Goal: Information Seeking & Learning: Find specific fact

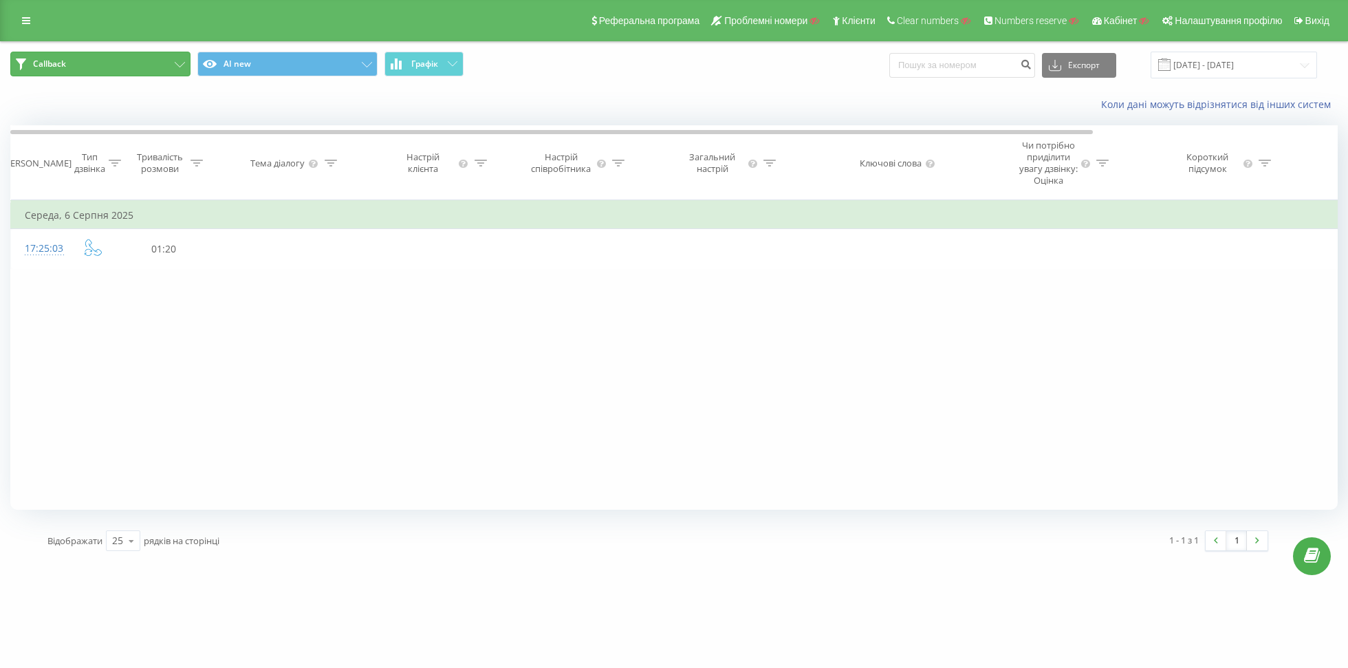
click at [114, 62] on button "Callback" at bounding box center [100, 64] width 180 height 25
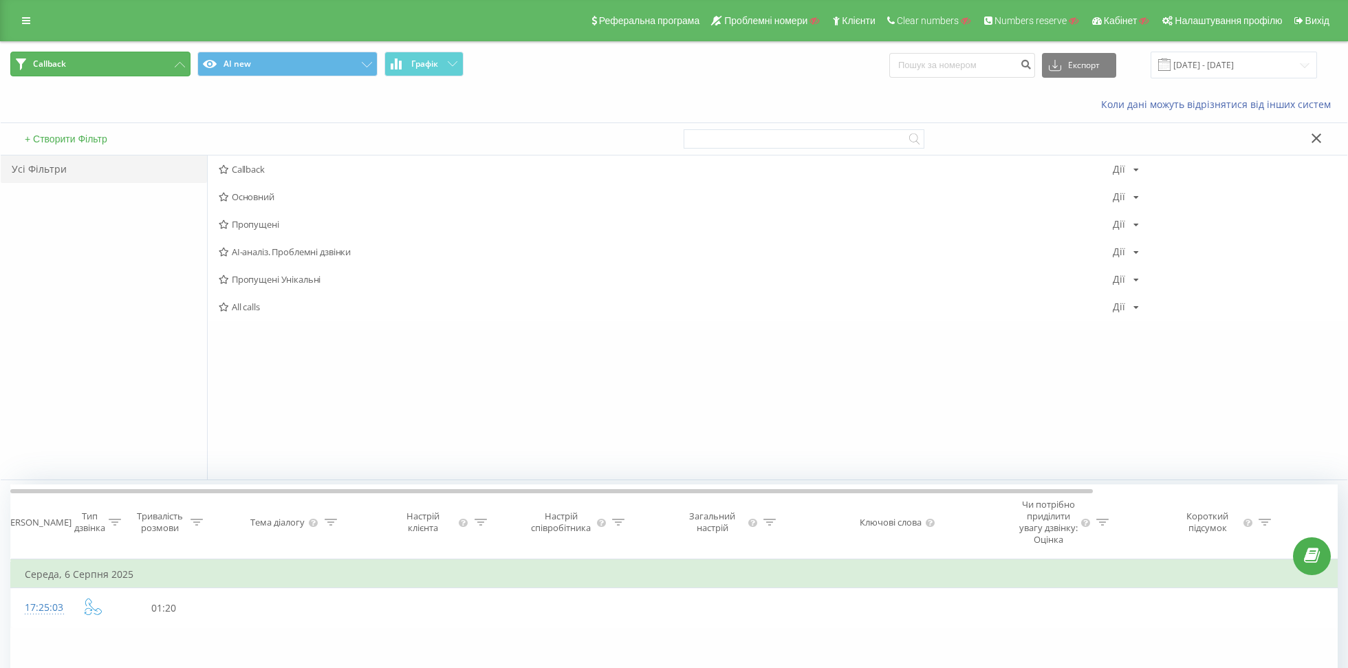
click at [140, 61] on button "Callback" at bounding box center [100, 64] width 180 height 25
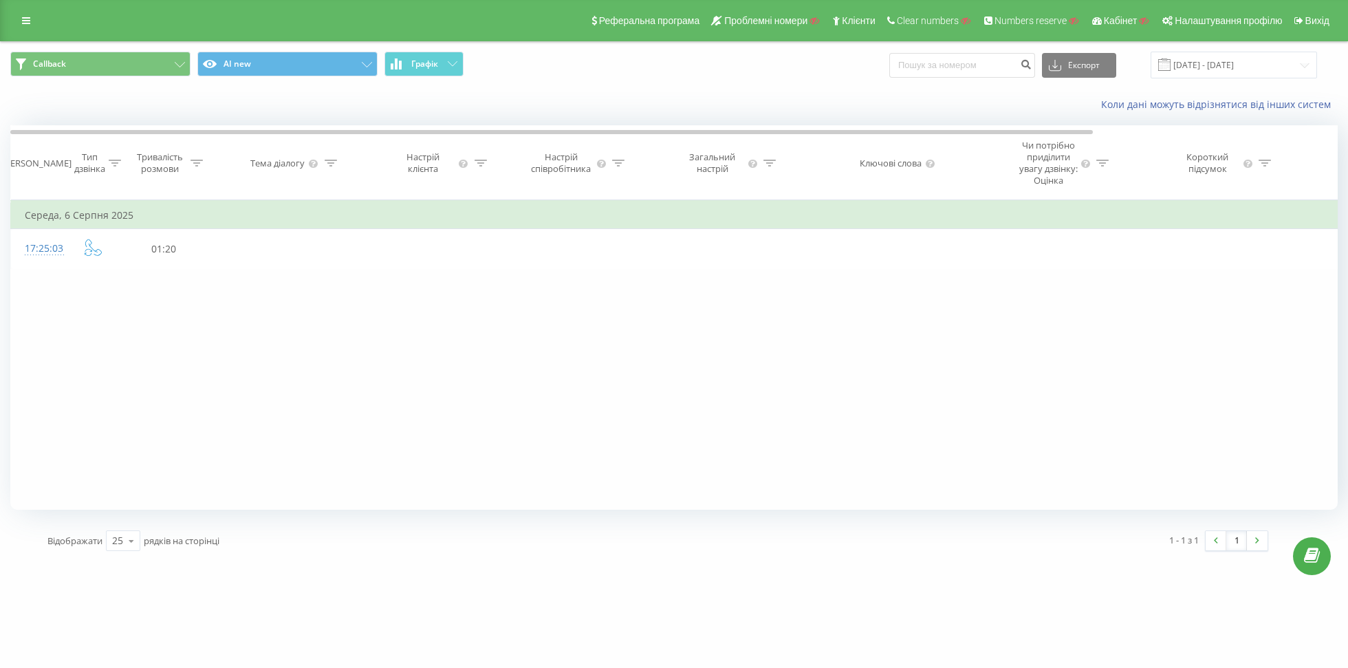
click at [1171, 67] on span at bounding box center [1164, 64] width 12 height 12
click at [1206, 66] on input "[DATE] - [DATE]" at bounding box center [1234, 65] width 166 height 27
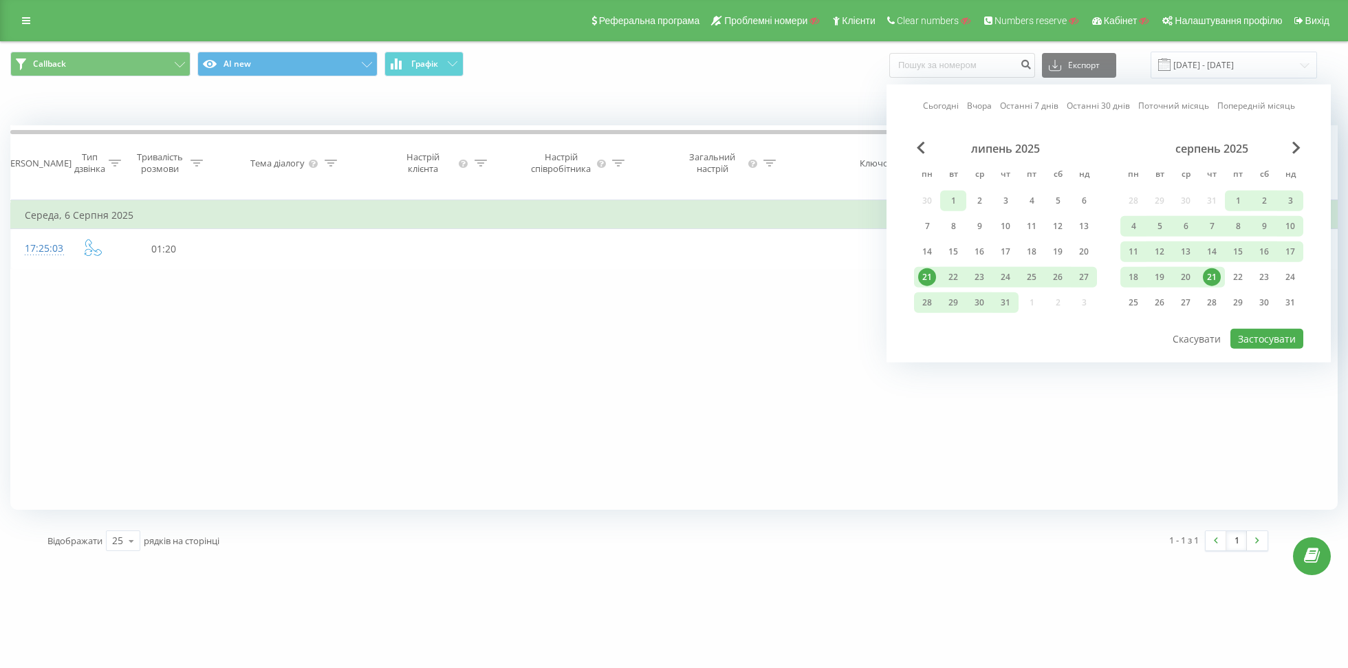
click at [959, 200] on div "1" at bounding box center [953, 201] width 18 height 18
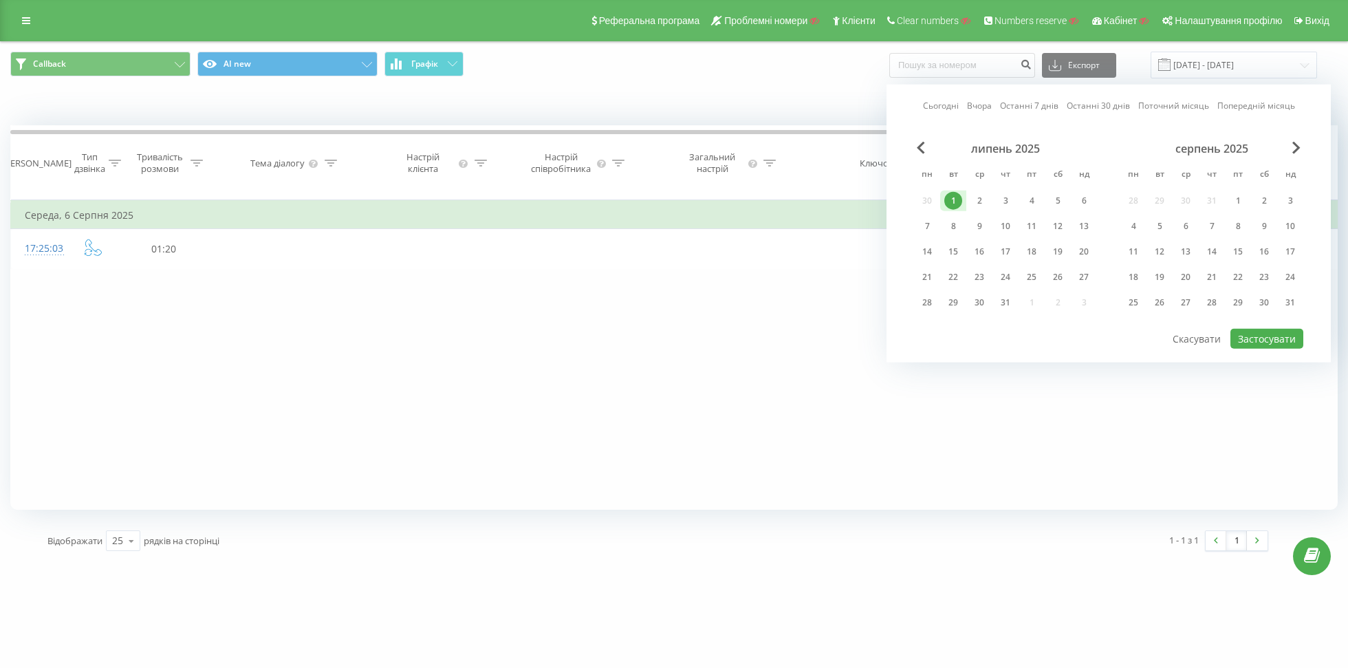
click at [916, 151] on div "липень 2025" at bounding box center [1005, 149] width 183 height 14
click at [921, 151] on span "Previous Month" at bounding box center [921, 148] width 8 height 12
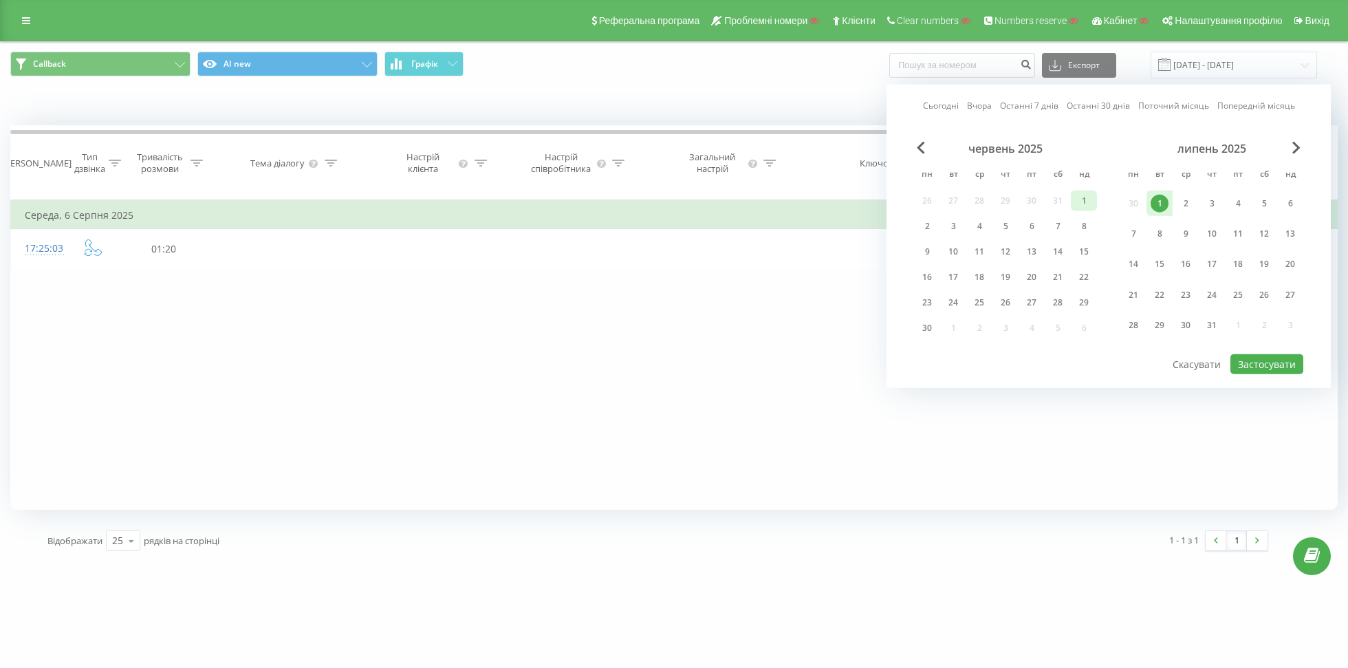
click at [1075, 199] on div "1" at bounding box center [1084, 201] width 18 height 18
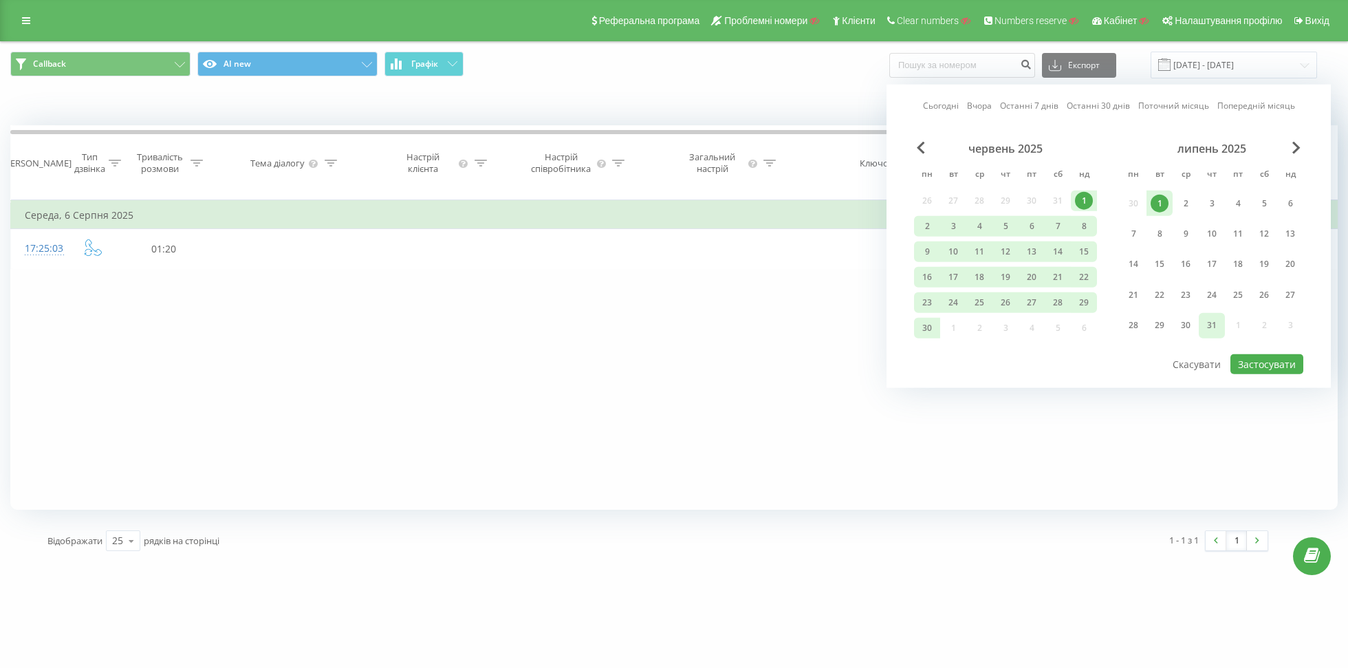
click at [1209, 327] on div "31" at bounding box center [1212, 325] width 18 height 18
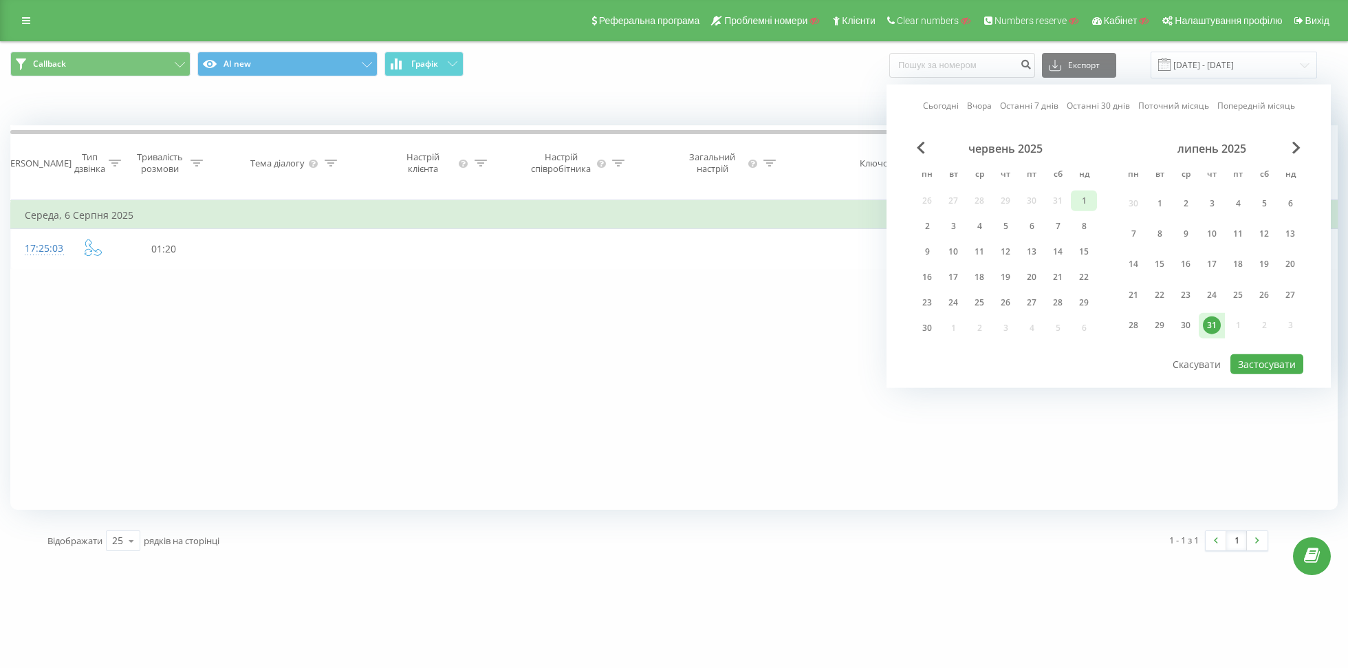
click at [1084, 197] on div "1" at bounding box center [1084, 201] width 18 height 18
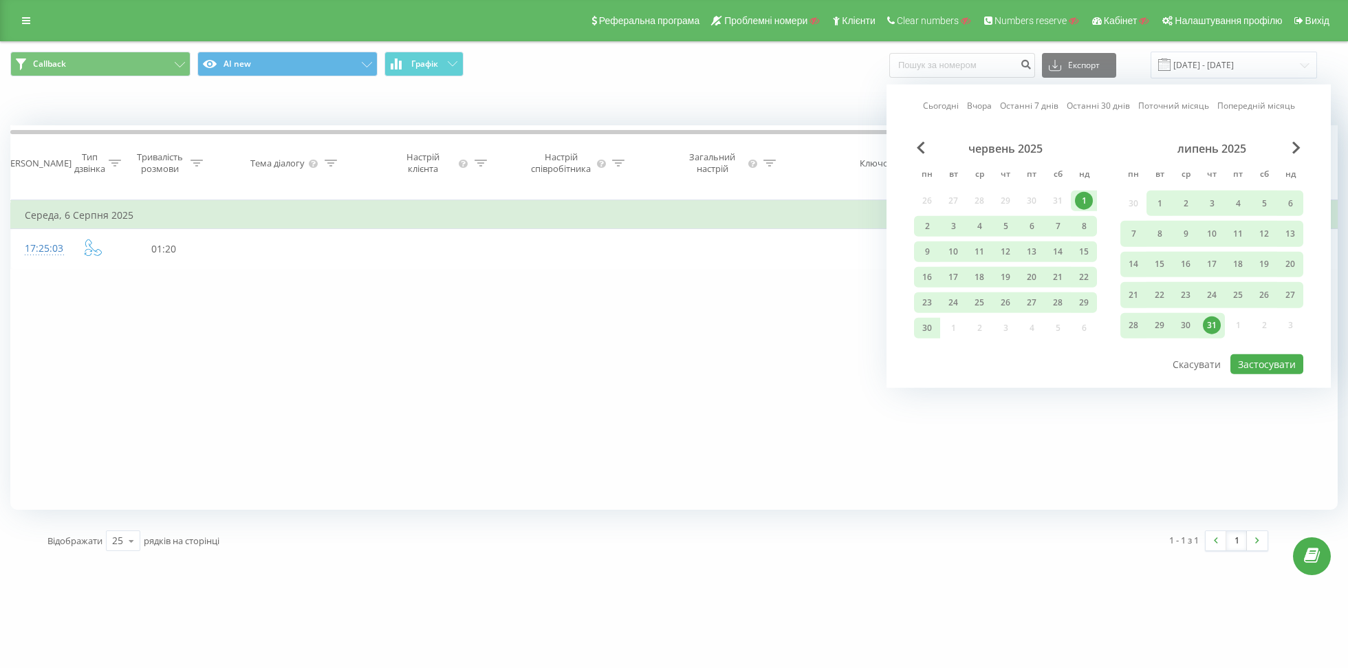
click at [1261, 371] on div "Сьогодні Вчора Останні 7 днів Останні 30 днів Поточний місяць Попередній місяць…" at bounding box center [1109, 236] width 444 height 303
click at [1259, 369] on button "Застосувати" at bounding box center [1267, 364] width 73 height 20
type input "01.06.2025 - 31.07.2025"
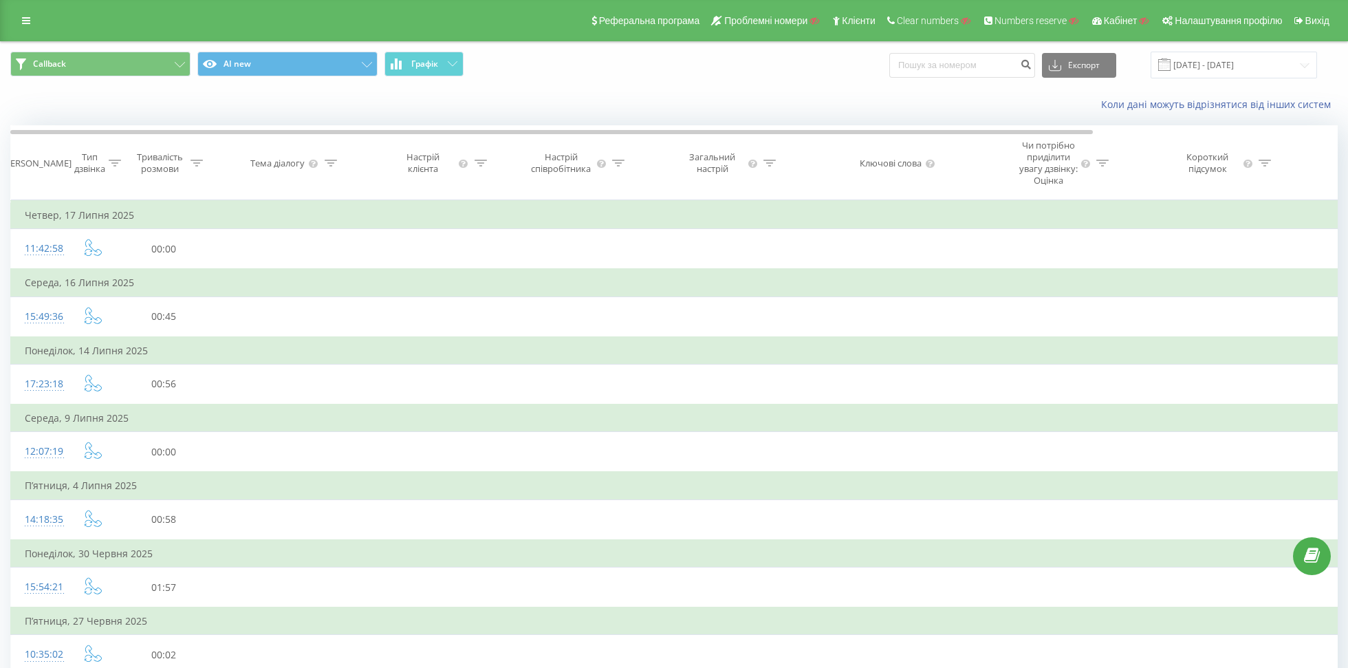
click at [151, 81] on div "Callback AI new Графік Експорт .csv .xls .xlsx 01.06.2025 - 31.07.2025" at bounding box center [674, 65] width 1347 height 46
click at [151, 68] on button "Callback" at bounding box center [100, 64] width 180 height 25
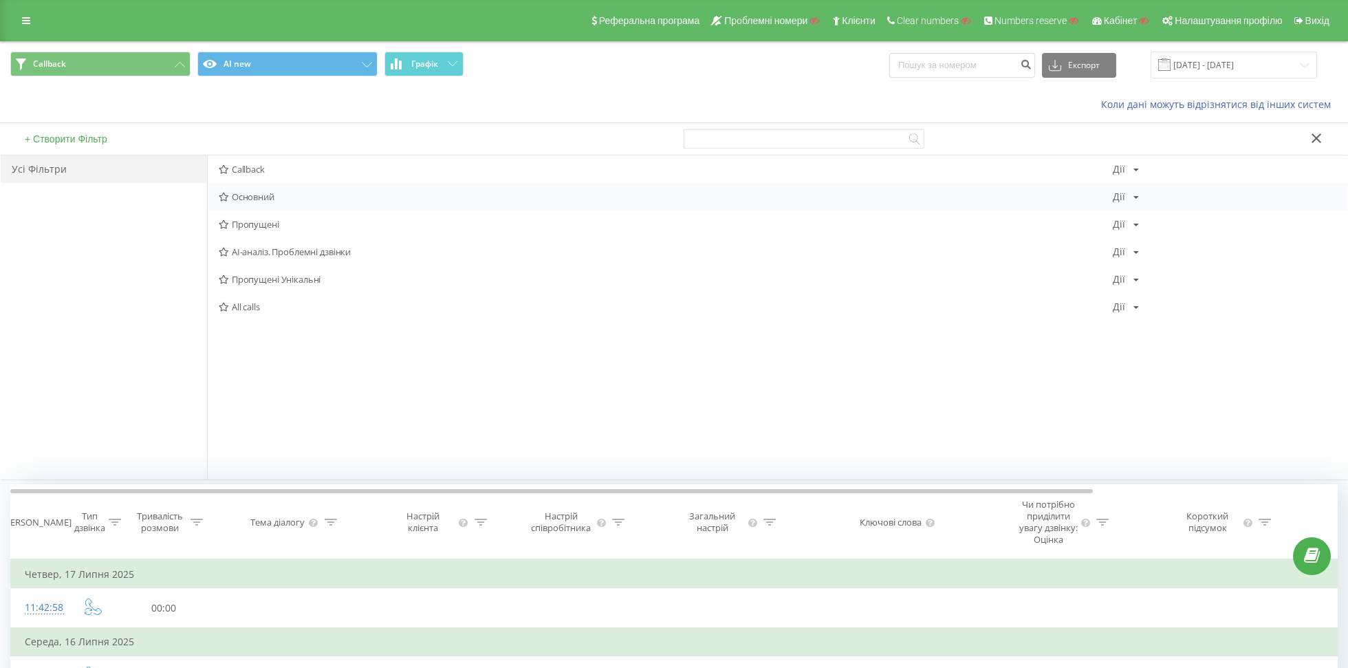
click at [244, 192] on span "Основний" at bounding box center [666, 197] width 894 height 10
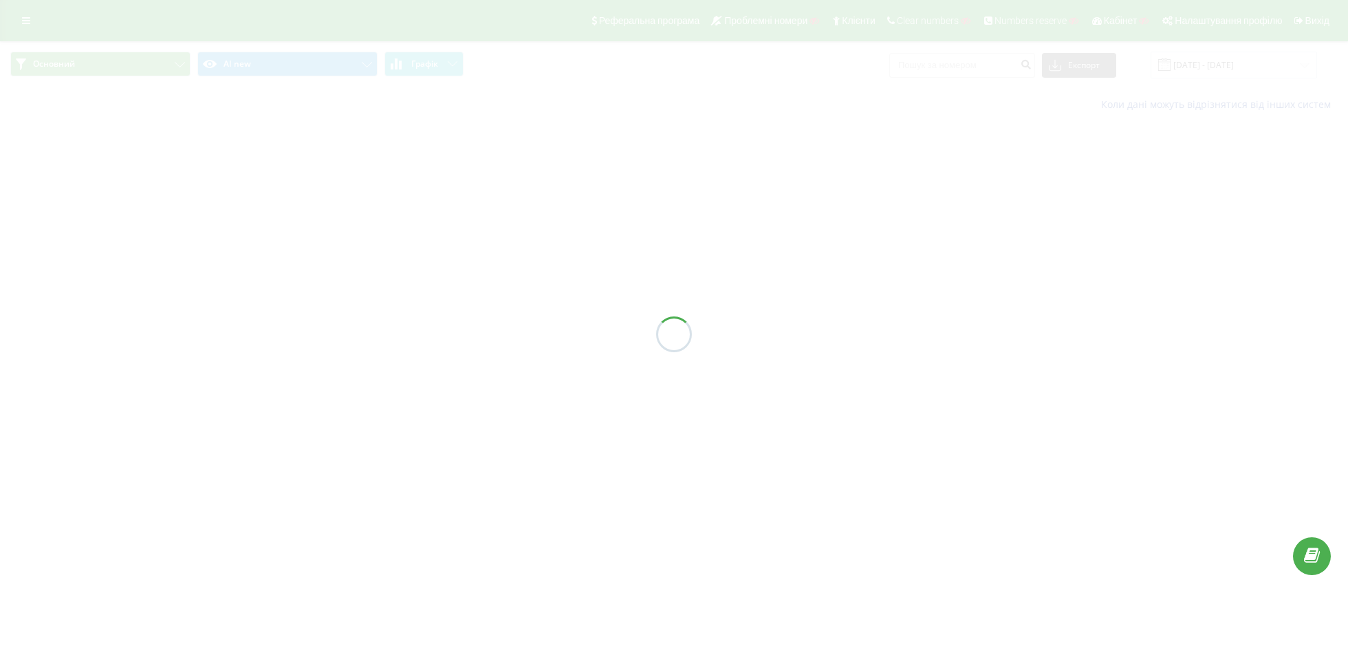
click at [256, 61] on div "Основний AI new Графік Експорт .csv .xls .xlsx 01.06.2025 - 31.07.2025 Коли дан…" at bounding box center [674, 81] width 1348 height 80
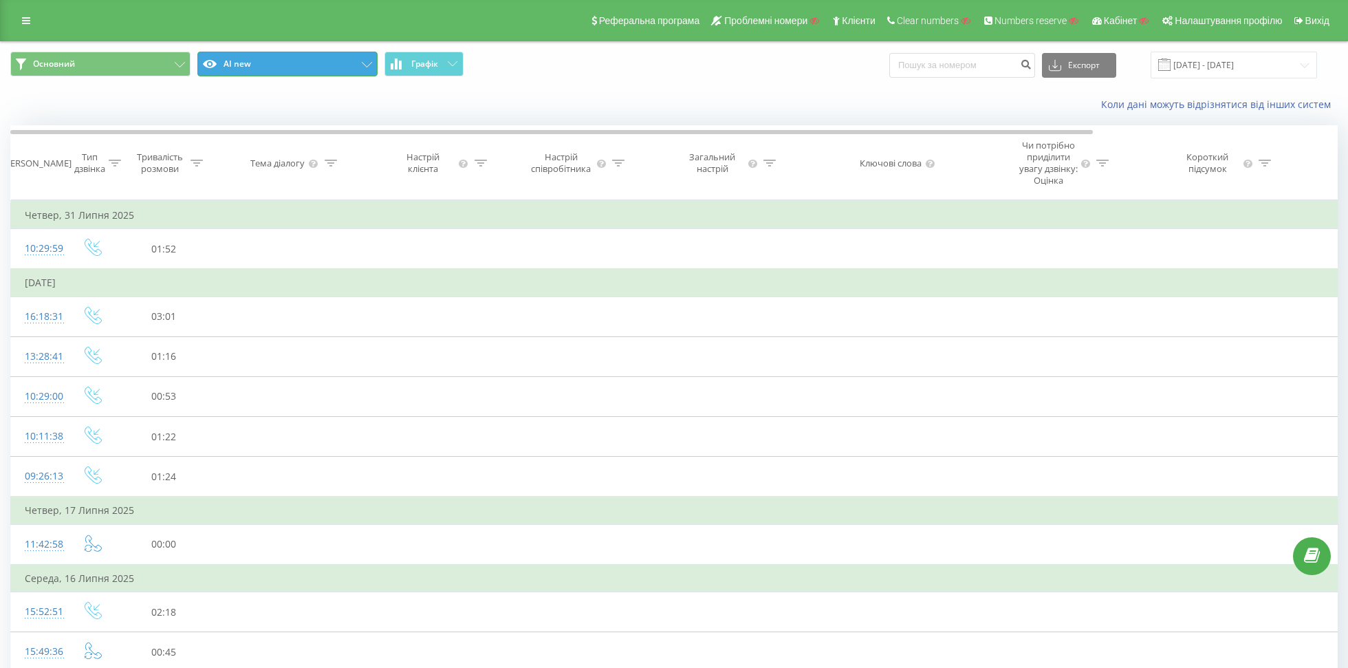
click at [256, 61] on button "AI new" at bounding box center [287, 64] width 180 height 25
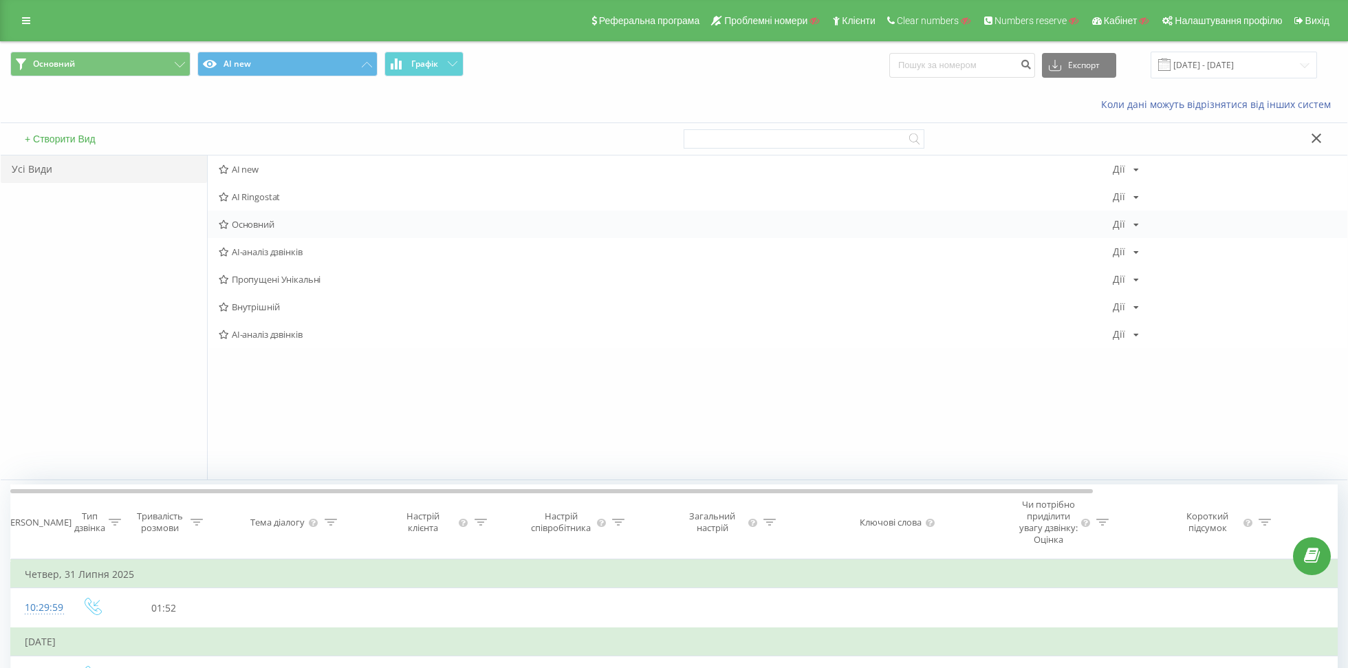
click at [251, 219] on span "Основний" at bounding box center [666, 224] width 894 height 10
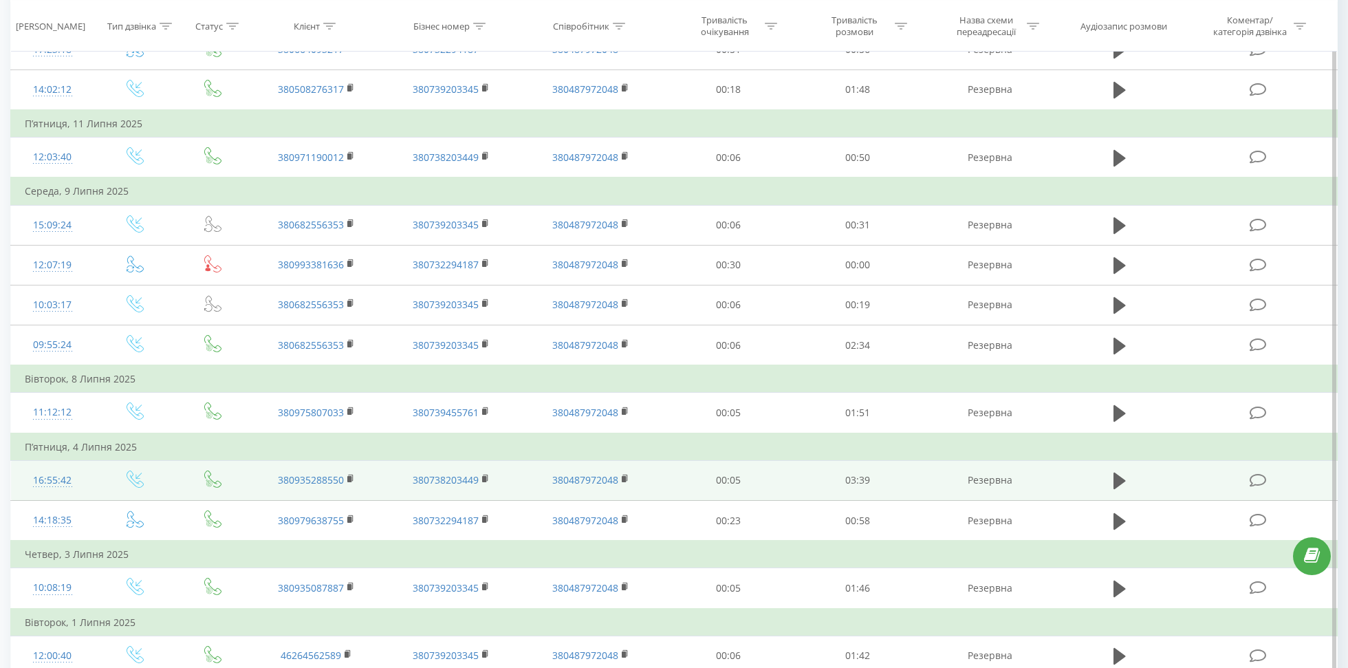
scroll to position [916, 0]
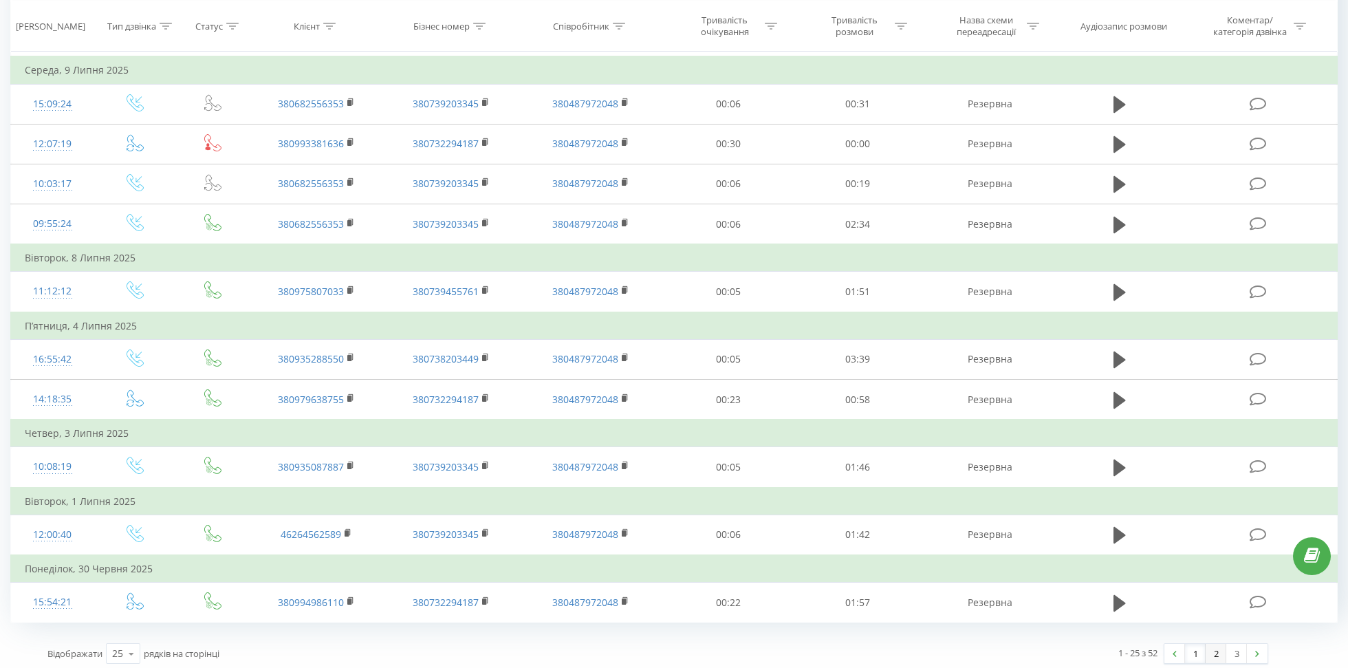
click at [1216, 650] on link "2" at bounding box center [1216, 653] width 21 height 19
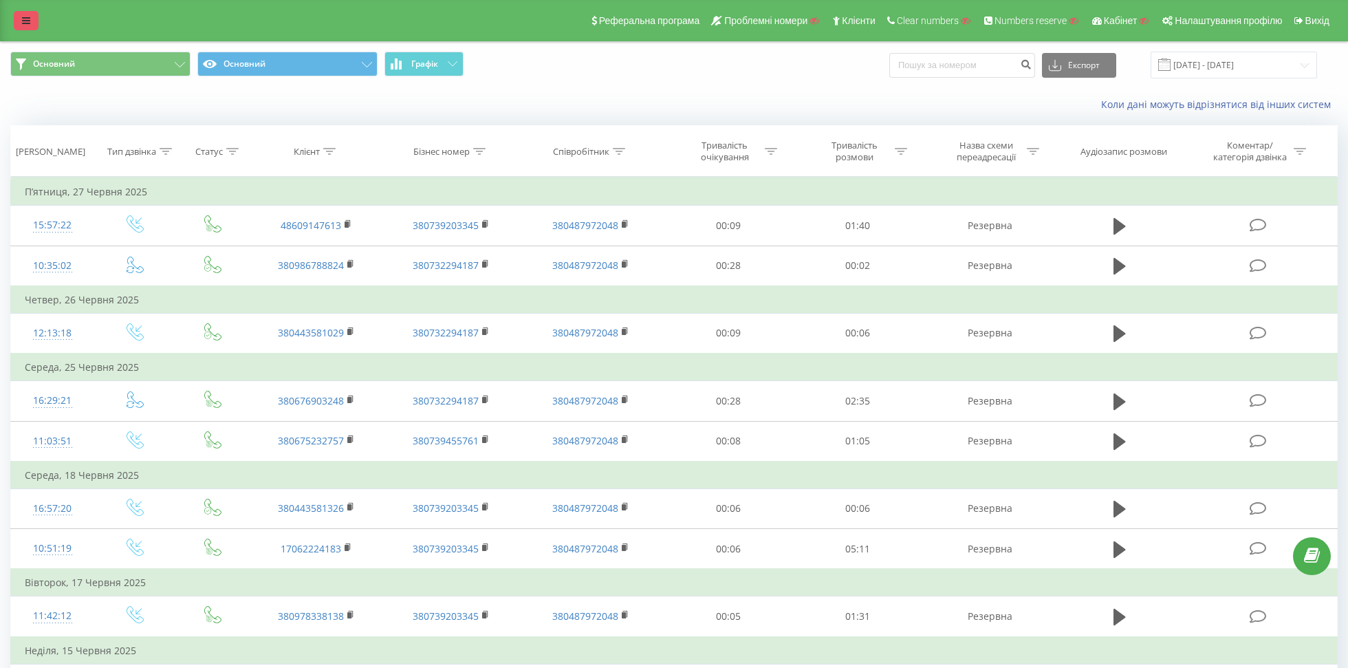
click at [19, 17] on link at bounding box center [26, 20] width 25 height 19
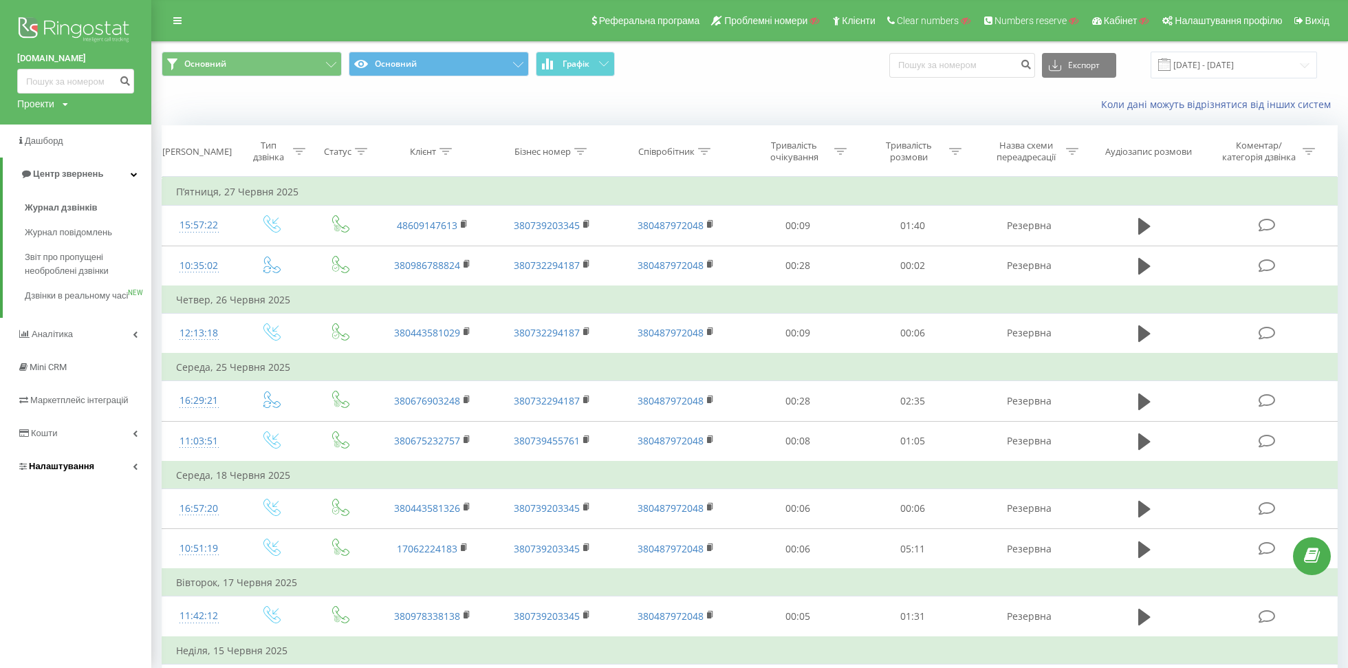
click at [54, 473] on span "Налаштування" at bounding box center [55, 466] width 77 height 14
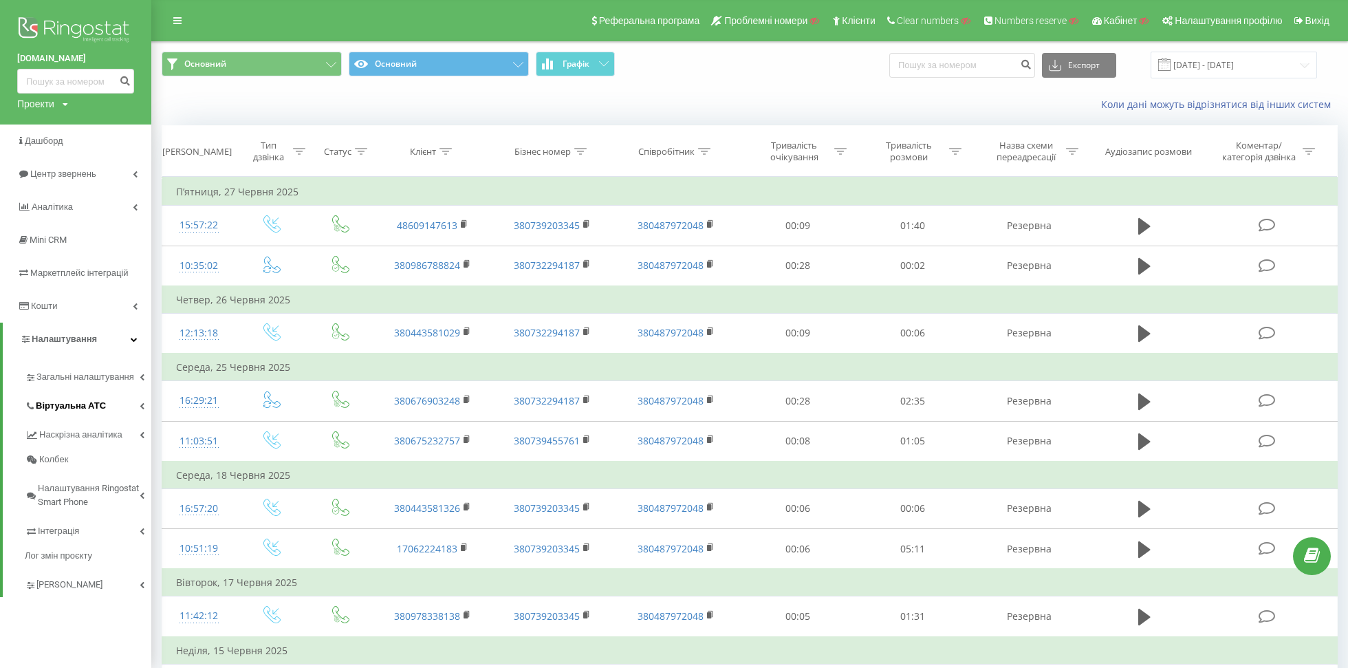
click at [58, 411] on span "Віртуальна АТС" at bounding box center [71, 406] width 70 height 14
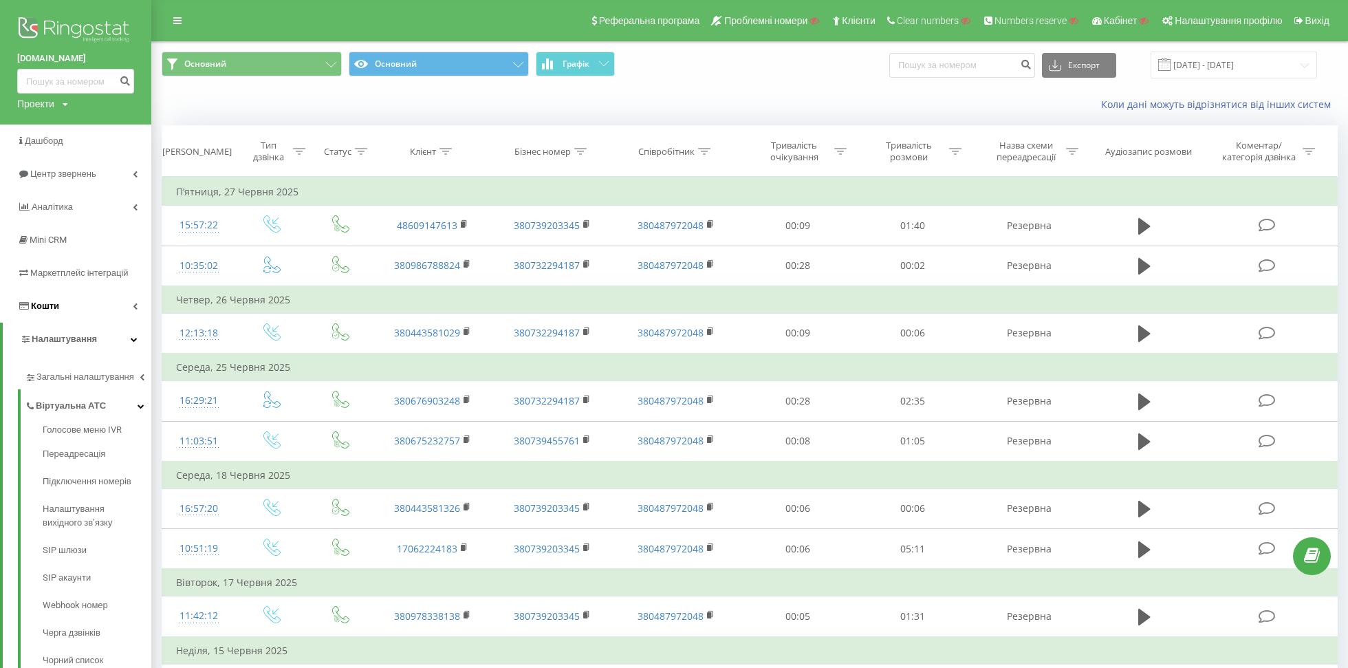
click at [65, 305] on link "Кошти" at bounding box center [75, 306] width 151 height 33
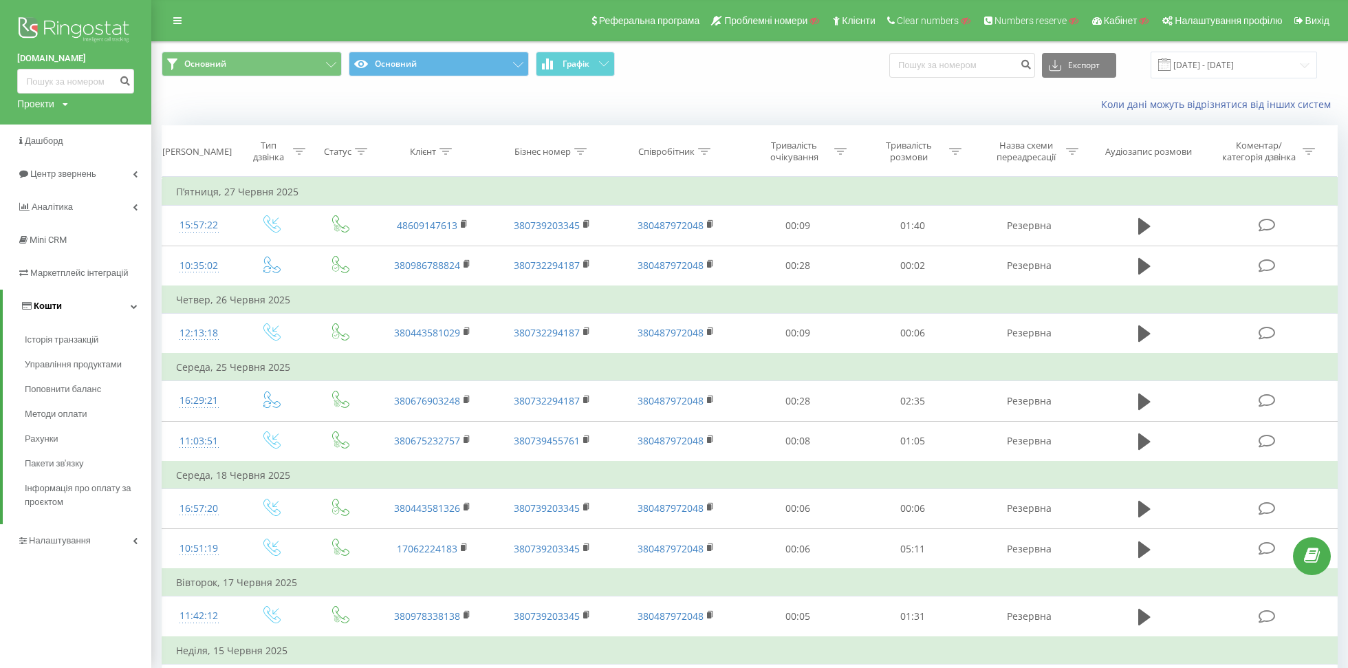
click at [45, 301] on span "Кошти" at bounding box center [48, 306] width 28 height 10
click at [58, 318] on link "Кошти" at bounding box center [75, 306] width 151 height 33
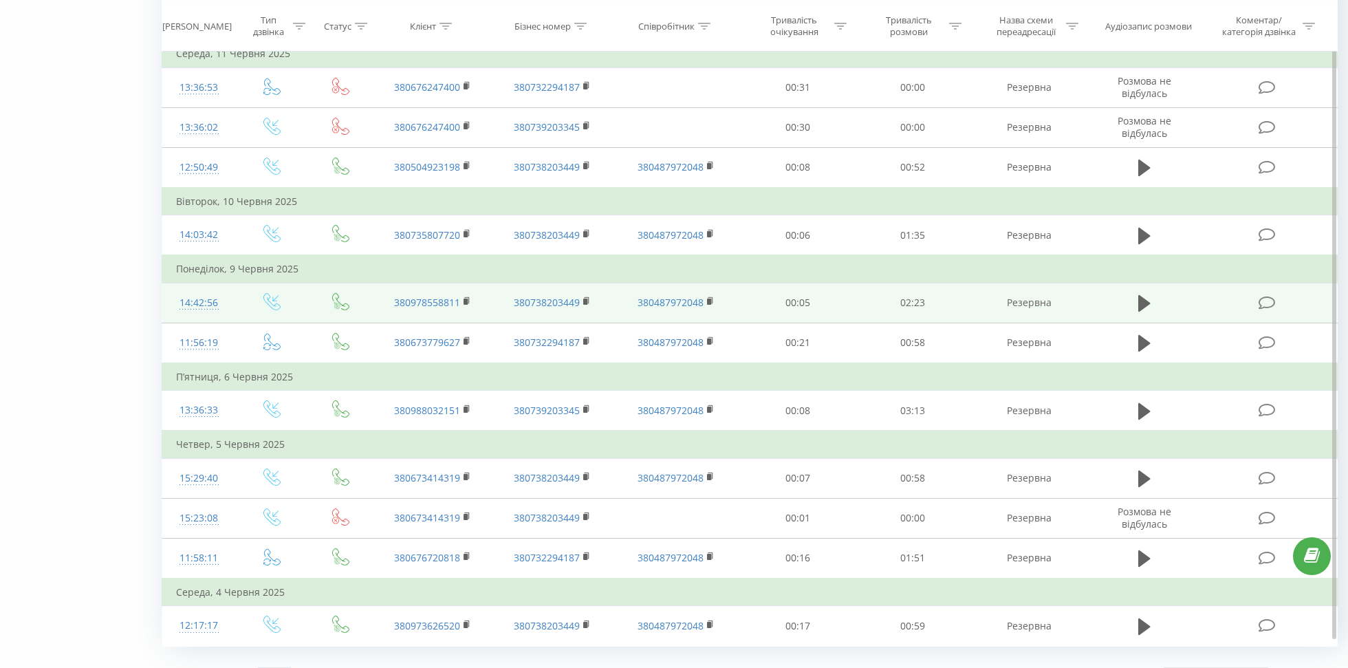
scroll to position [943, 0]
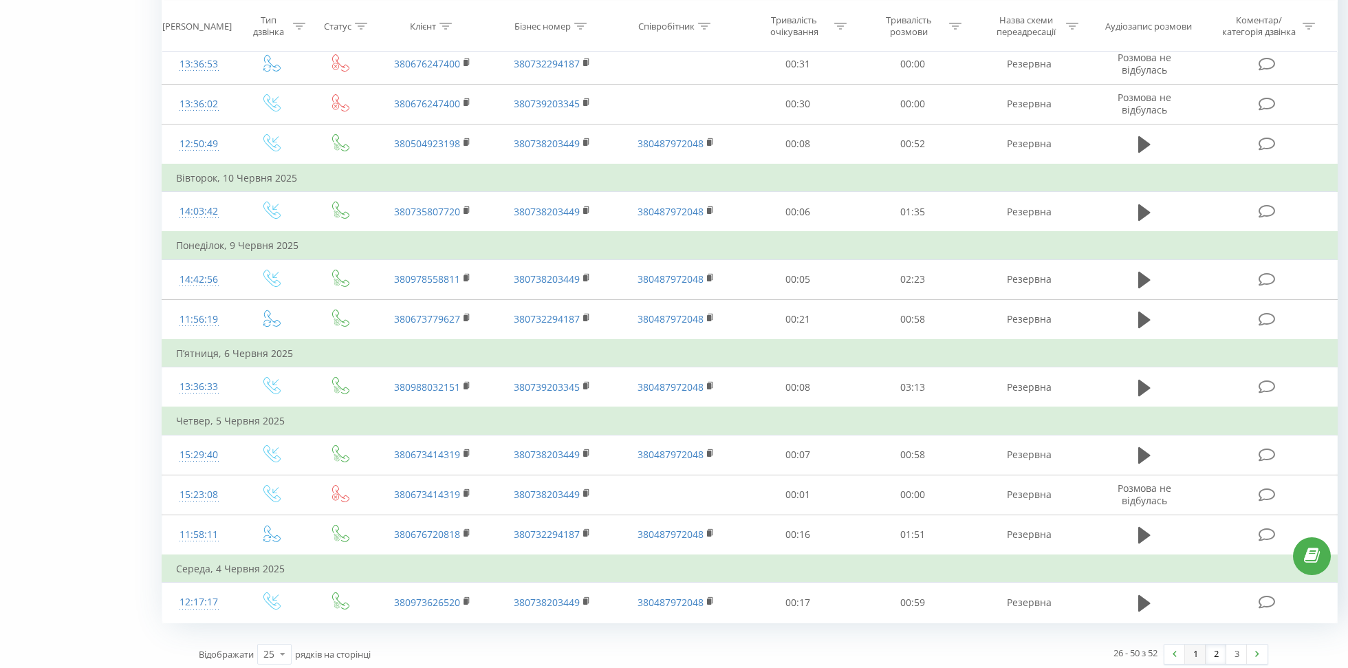
click at [1195, 644] on link "1" at bounding box center [1195, 653] width 21 height 19
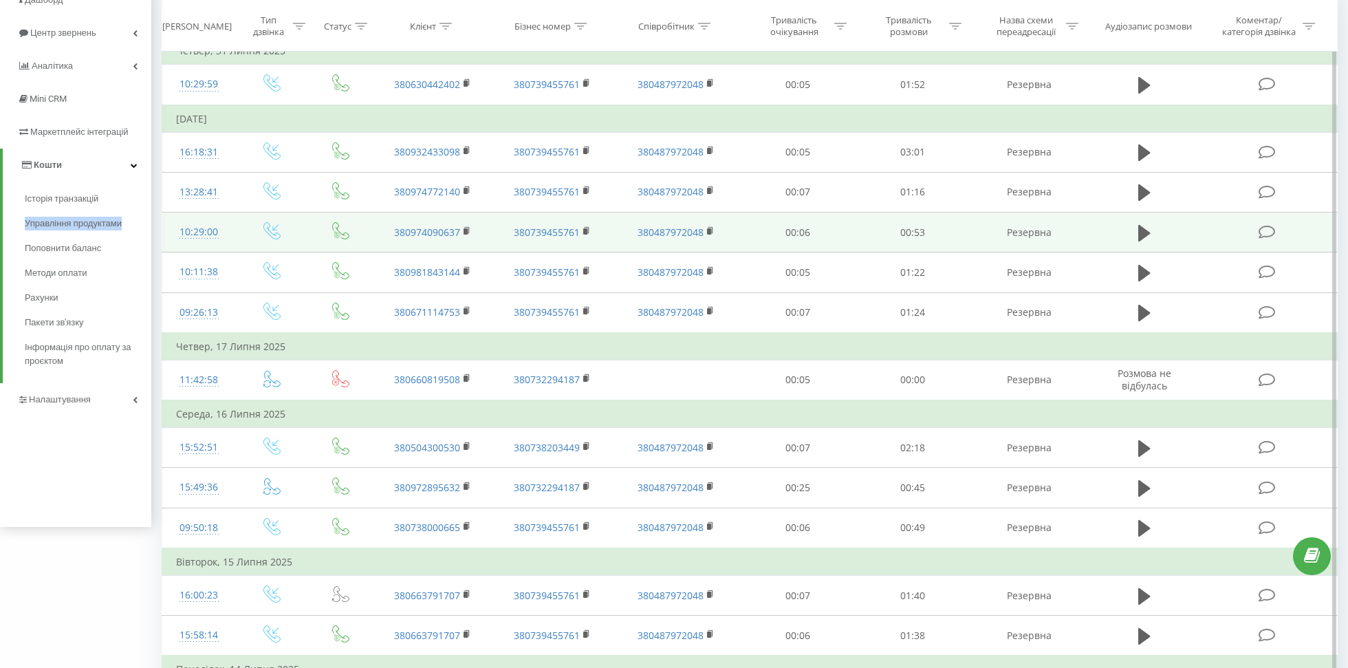
scroll to position [147, 0]
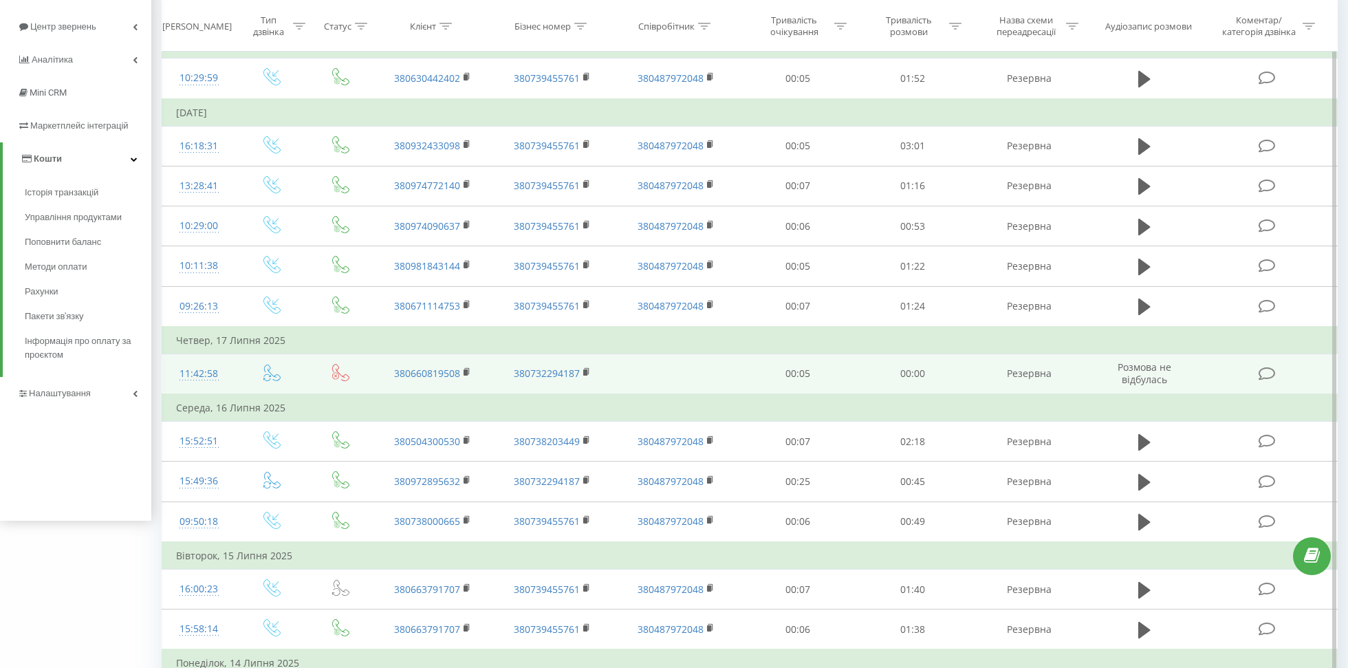
click at [210, 369] on div "11:42:58" at bounding box center [198, 373] width 45 height 27
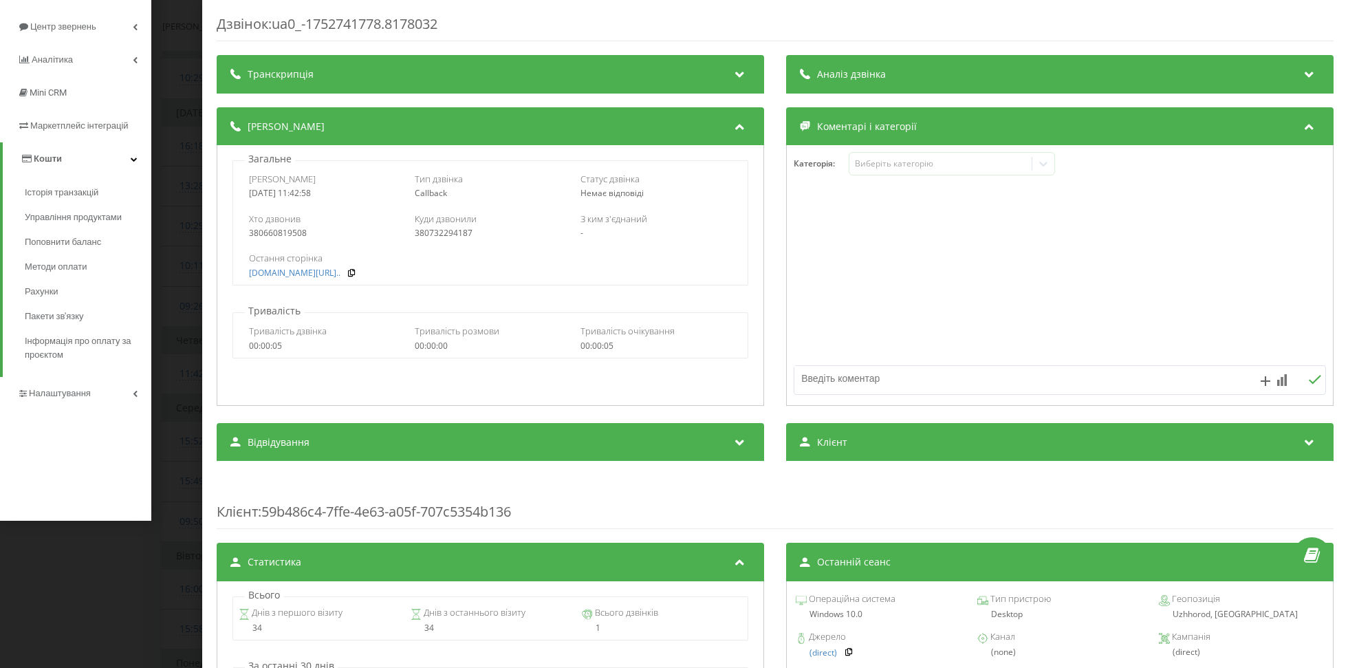
click at [179, 354] on div "Дзвінок : ua0_-1752741778.8178032 Транскрипція Для AI-аналізу майбутніх дзвінкі…" at bounding box center [674, 334] width 1348 height 668
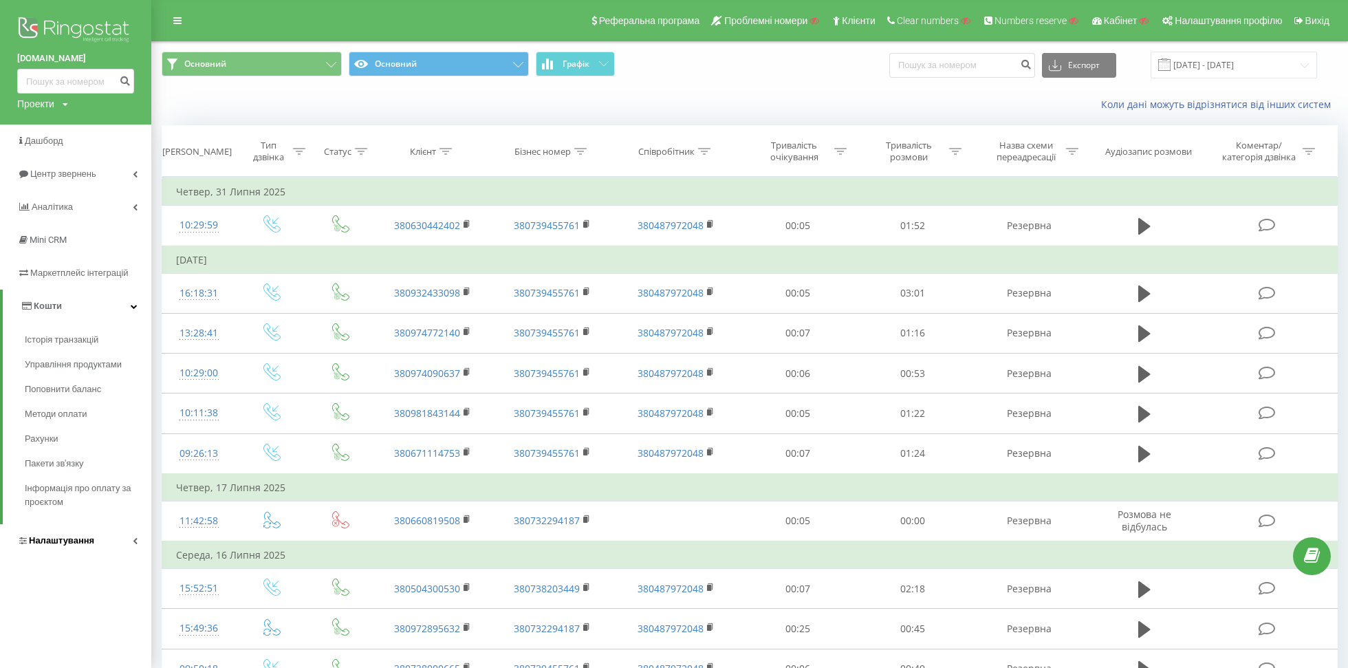
click at [61, 545] on span "Налаштування" at bounding box center [61, 540] width 65 height 10
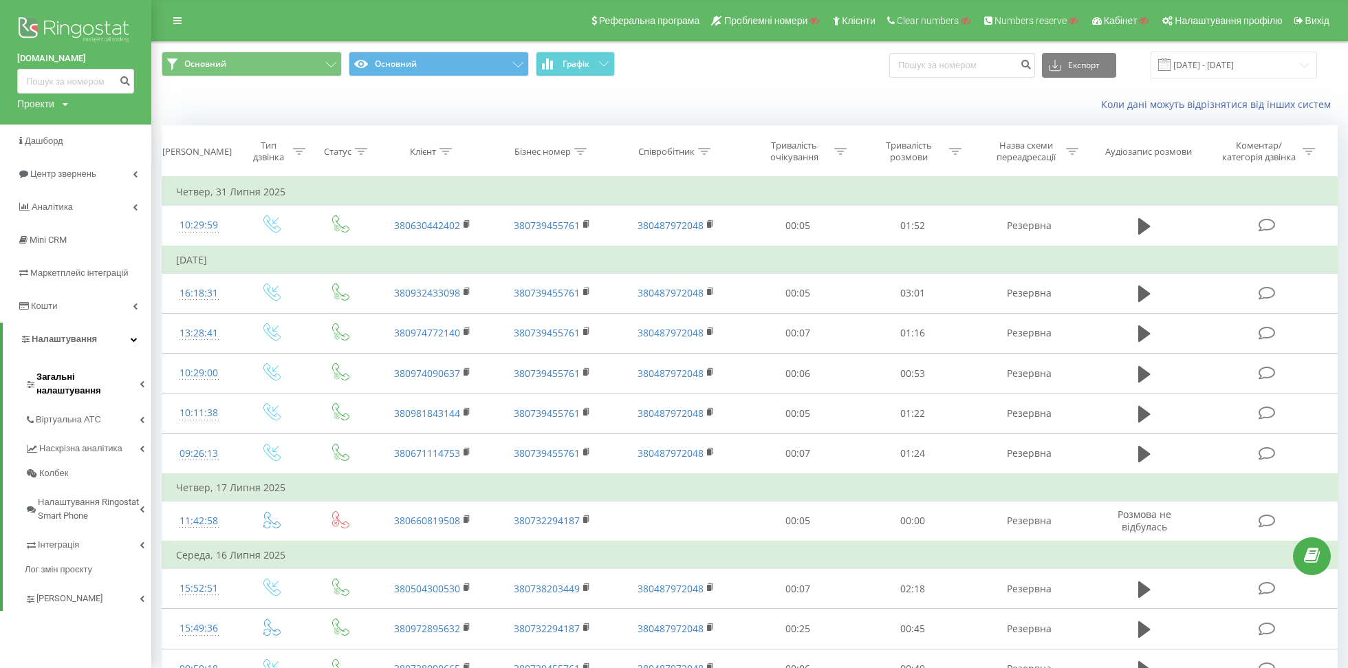
click at [52, 376] on span "Загальні налаштування" at bounding box center [87, 384] width 103 height 28
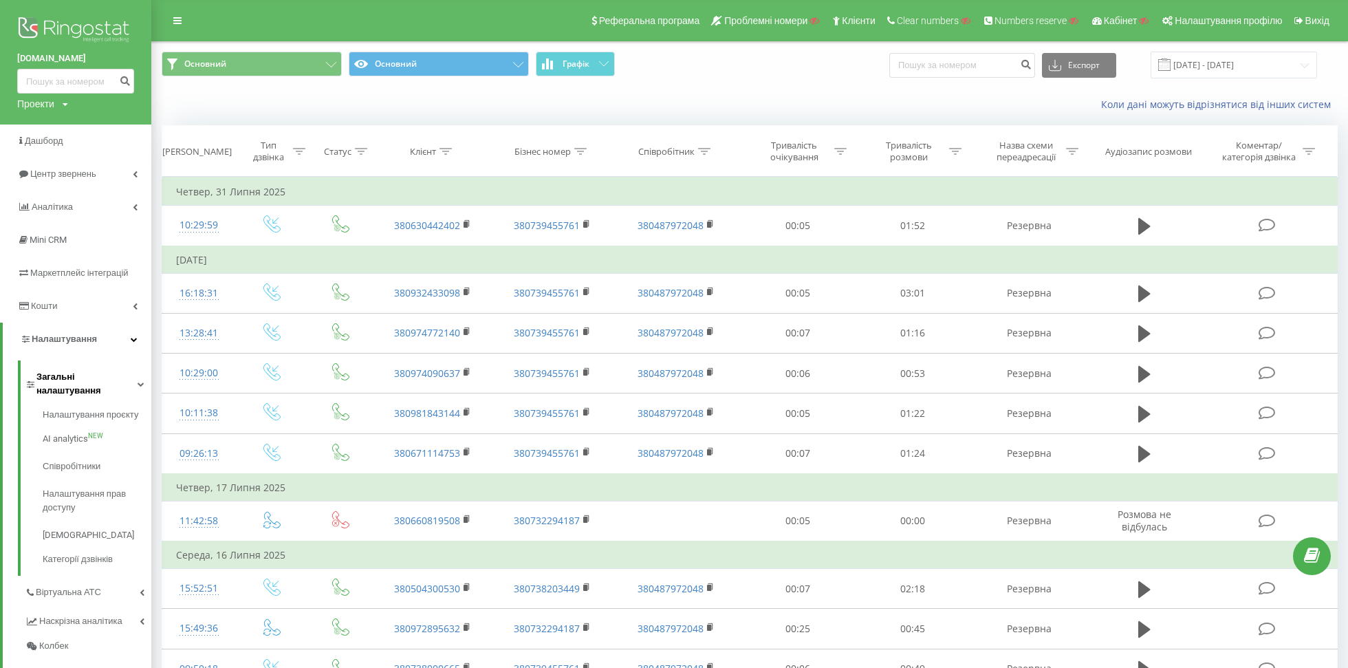
click at [53, 376] on span "Загальні налаштування" at bounding box center [86, 384] width 101 height 28
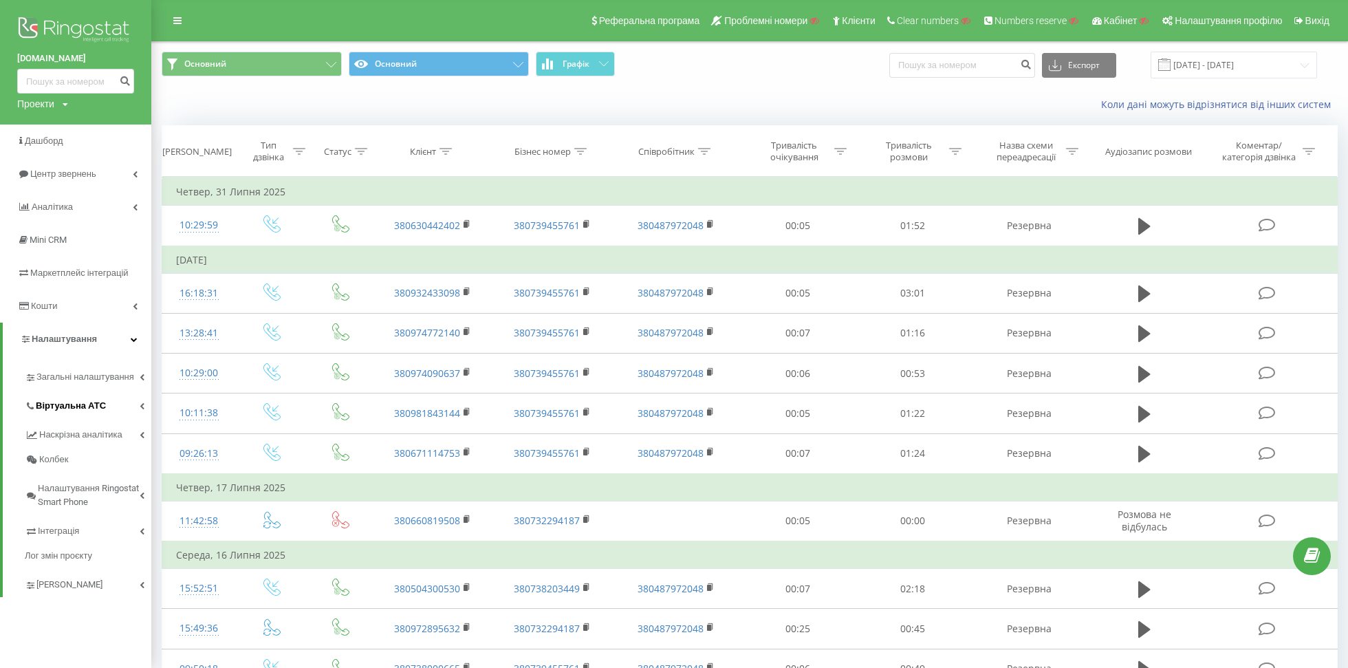
click at [58, 403] on span "Віртуальна АТС" at bounding box center [71, 406] width 70 height 14
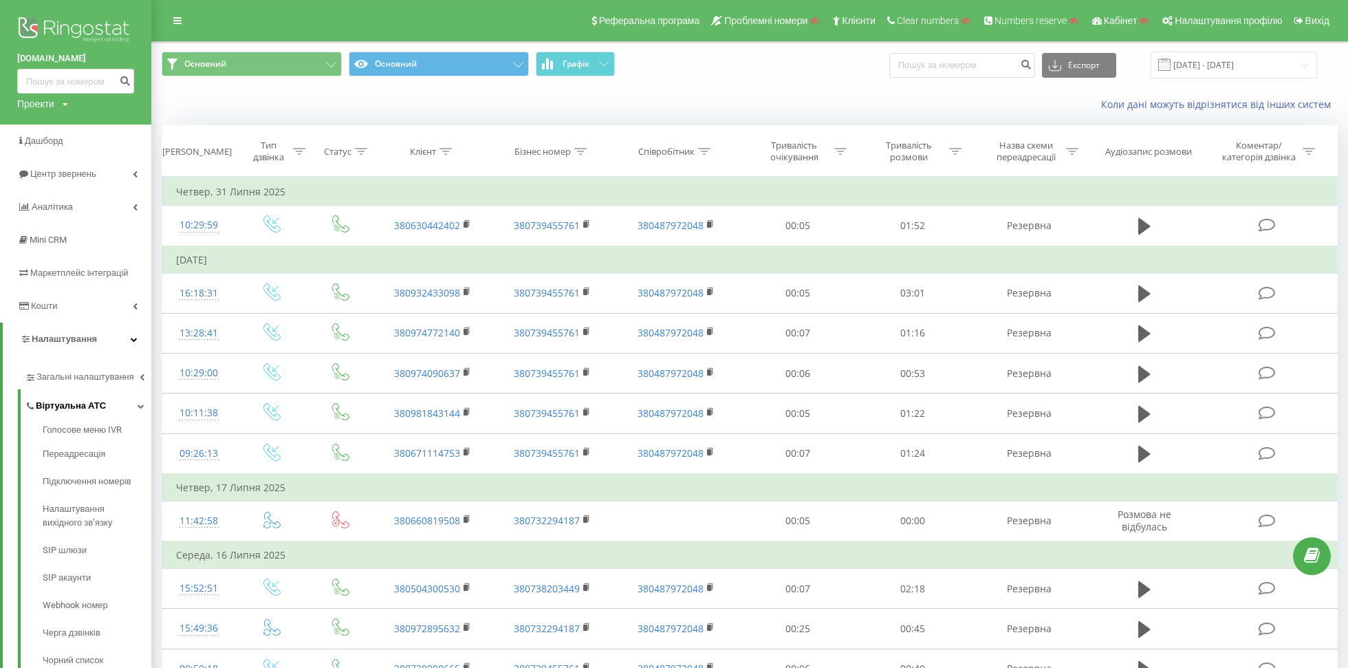
click at [58, 403] on span "Віртуальна АТС" at bounding box center [71, 406] width 70 height 14
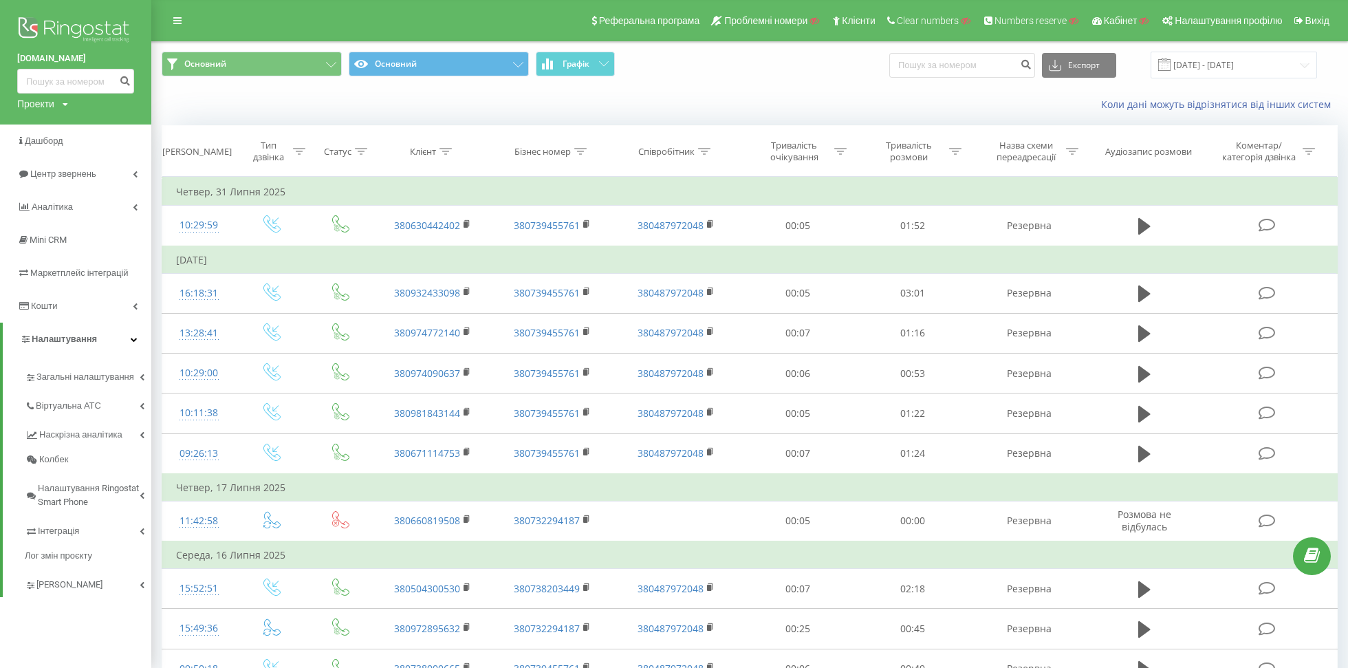
click at [47, 102] on div "Проекти" at bounding box center [35, 104] width 37 height 14
click at [56, 129] on input "text" at bounding box center [55, 125] width 69 height 20
paste input "comedy.figmatica.com"
type input "comedy.figmatica.com"
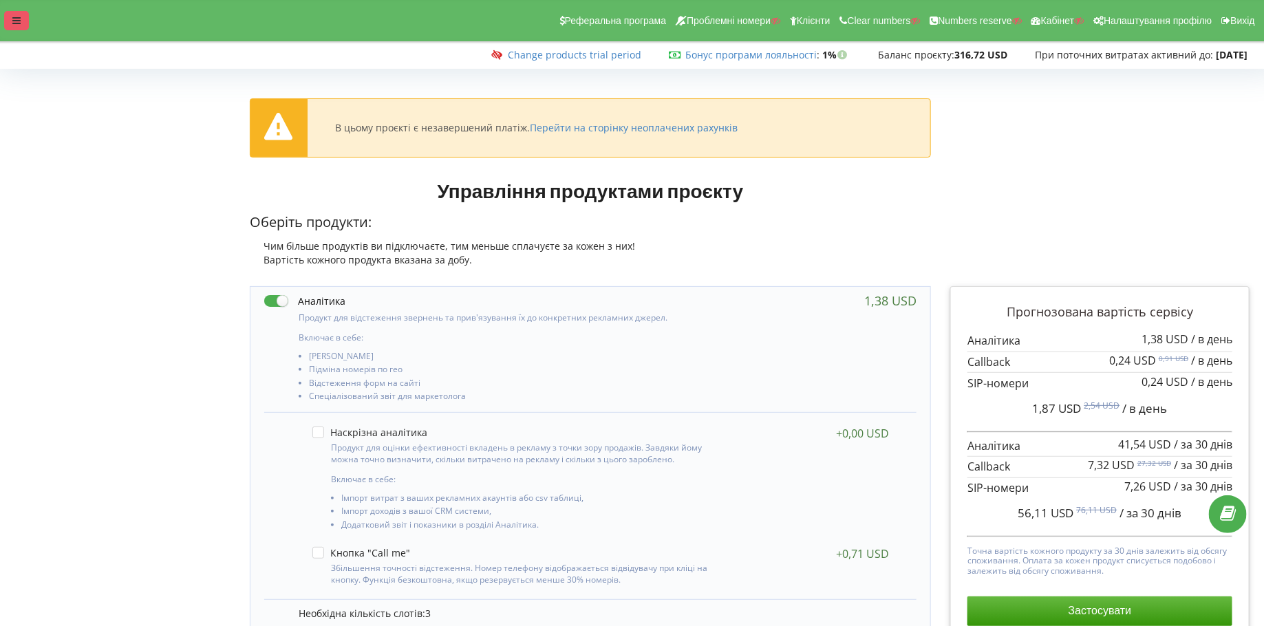
click at [9, 23] on div at bounding box center [16, 20] width 25 height 19
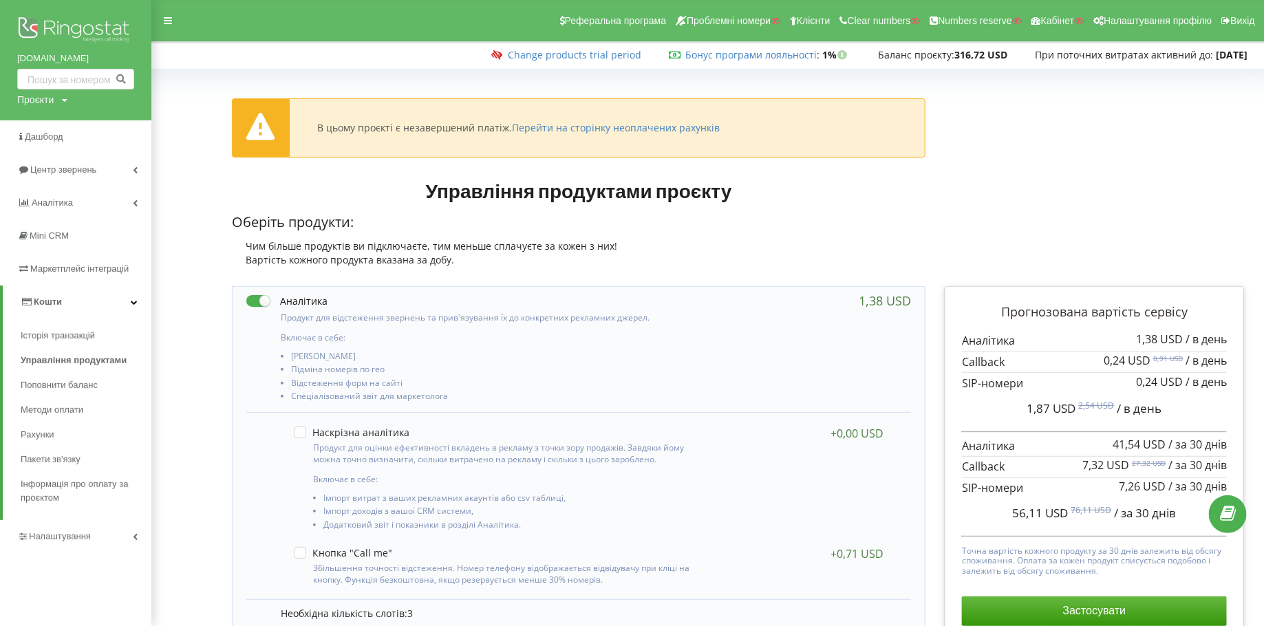
click at [25, 101] on div "Проєкти" at bounding box center [35, 100] width 36 height 14
click at [34, 122] on input "text" at bounding box center [59, 128] width 69 height 20
type input "thermasteel.ua"
click at [45, 128] on input "thermasteel.ua" at bounding box center [59, 128] width 69 height 20
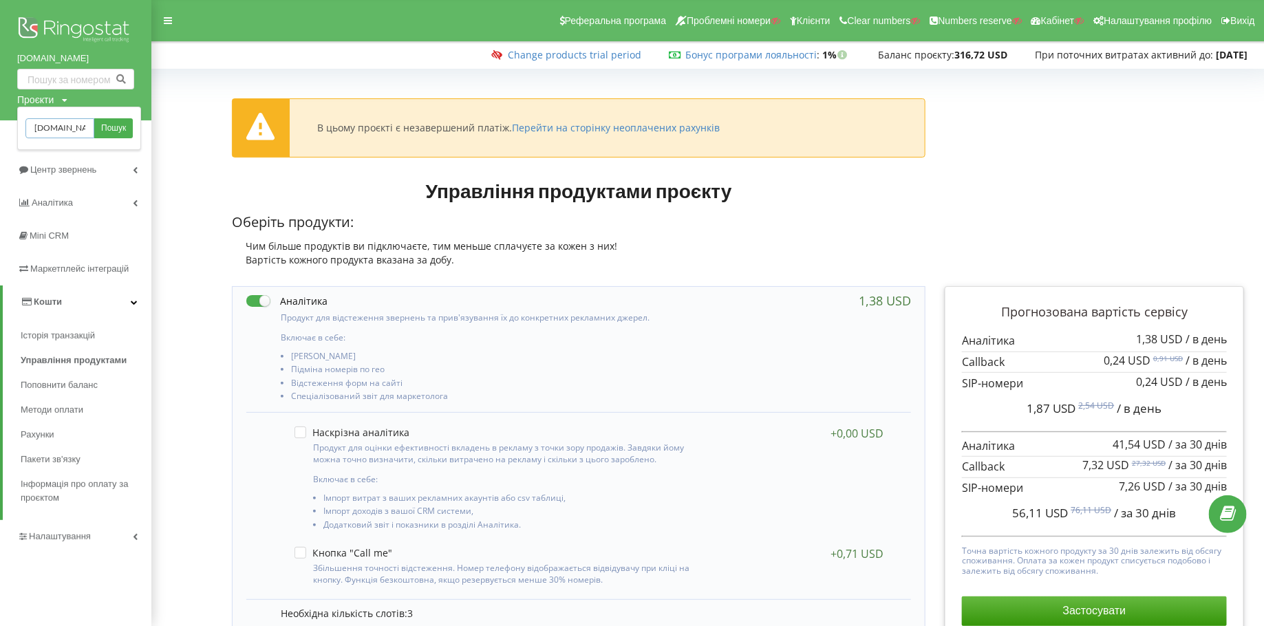
click at [45, 128] on input "thermasteel.ua" at bounding box center [59, 128] width 69 height 20
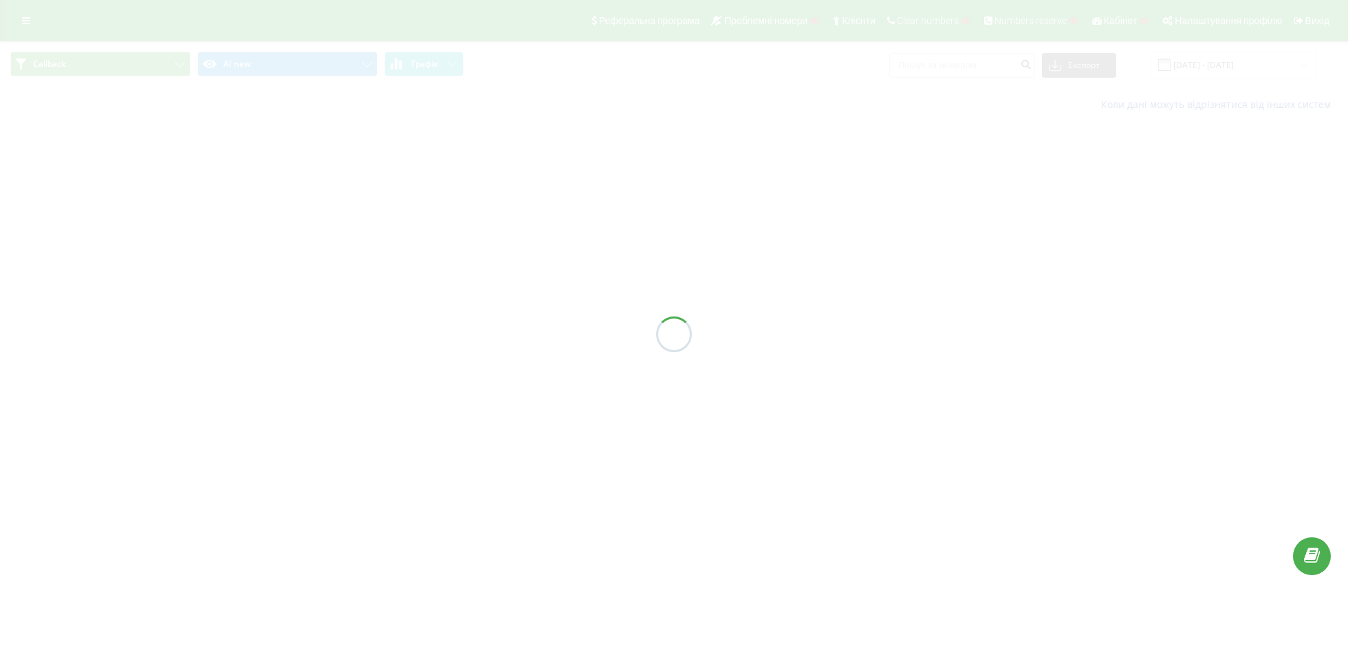
click at [143, 59] on div at bounding box center [674, 334] width 1348 height 668
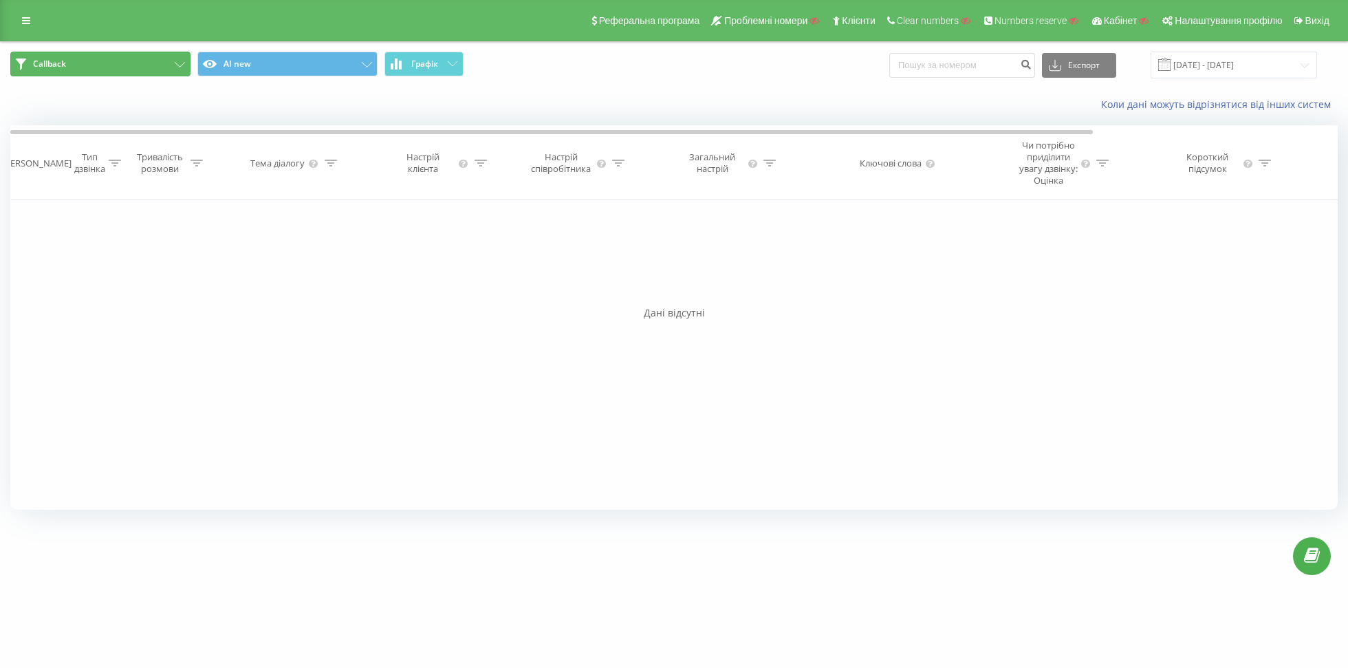
click at [135, 71] on button "Callback" at bounding box center [100, 64] width 180 height 25
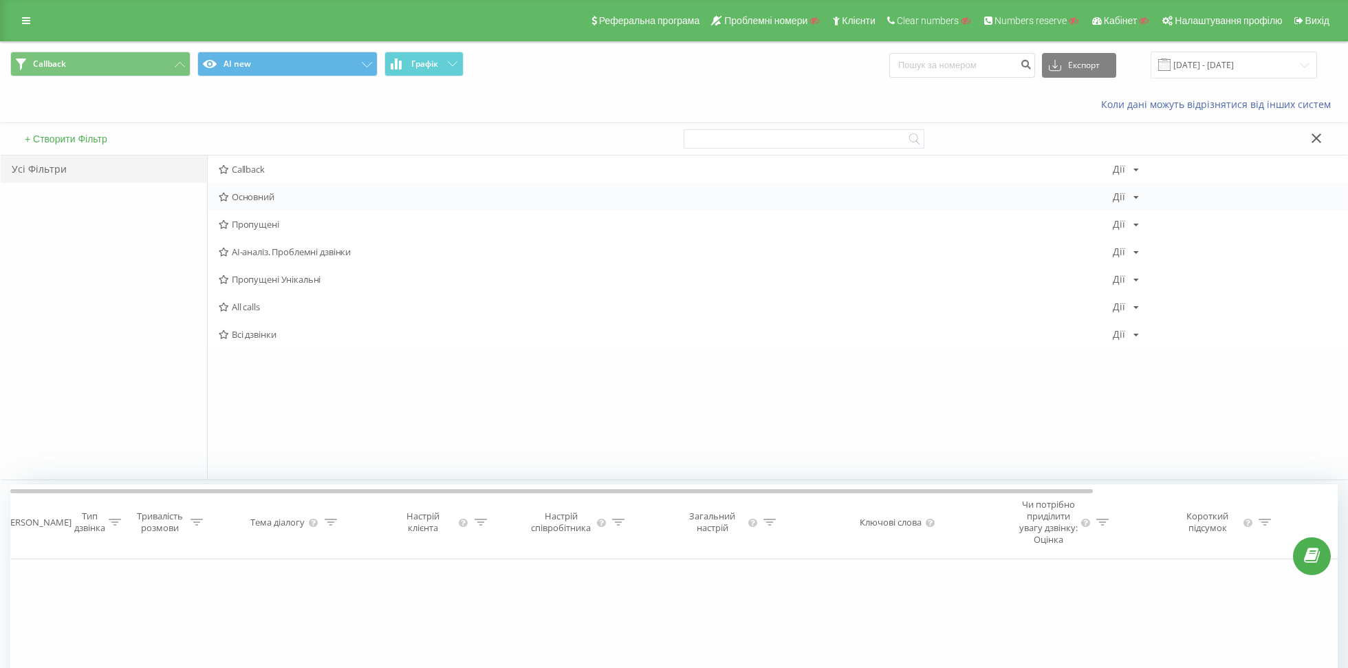
click at [306, 194] on span "Основний" at bounding box center [666, 197] width 894 height 10
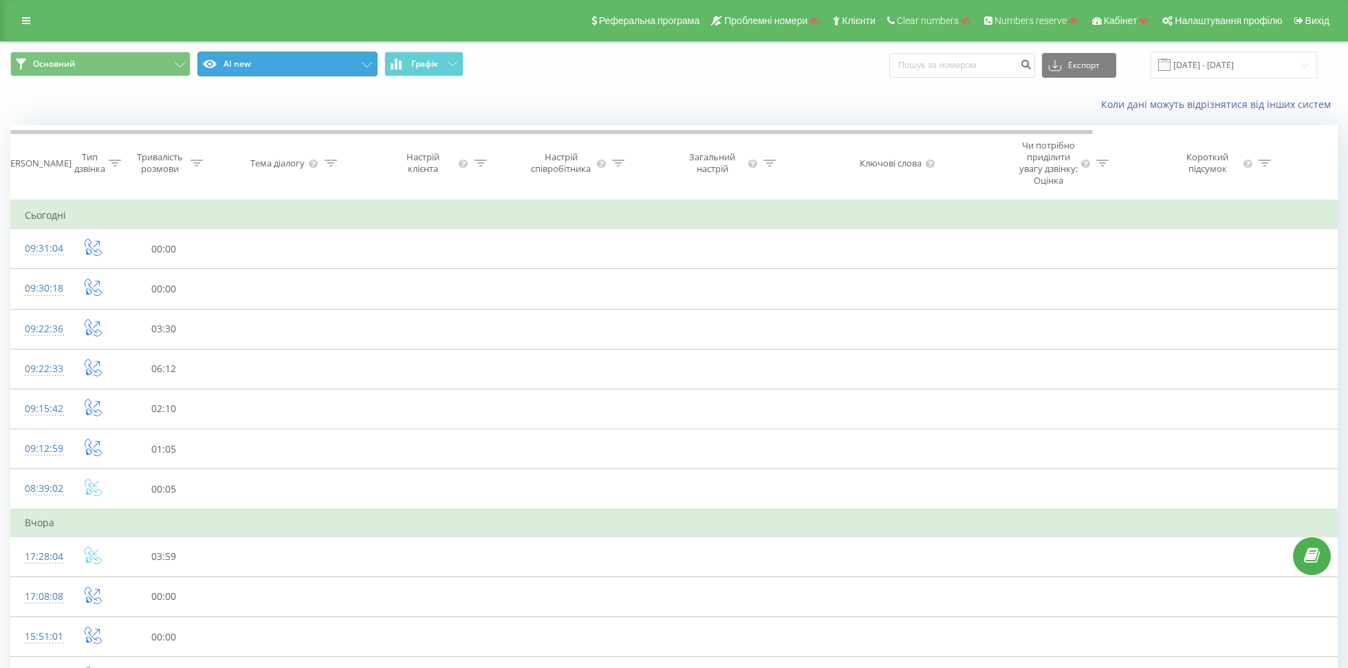
click at [292, 63] on button "AI new" at bounding box center [287, 64] width 180 height 25
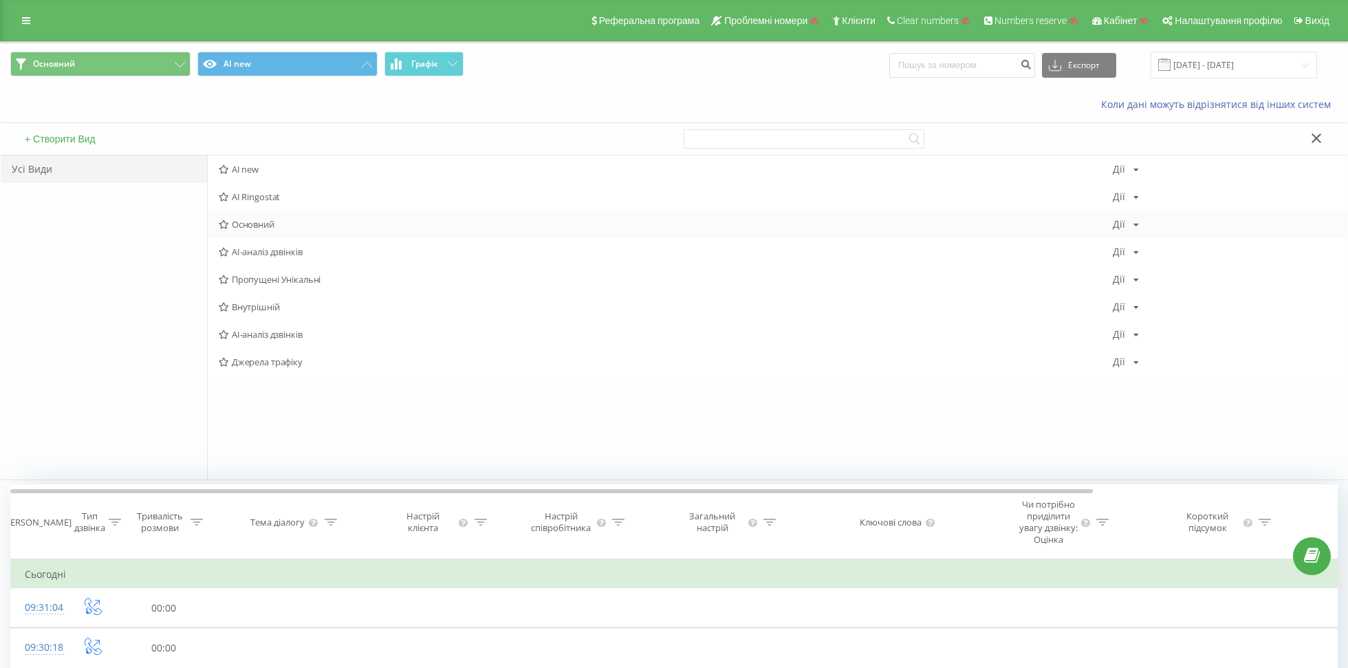
click at [277, 222] on span "Основний" at bounding box center [666, 224] width 894 height 10
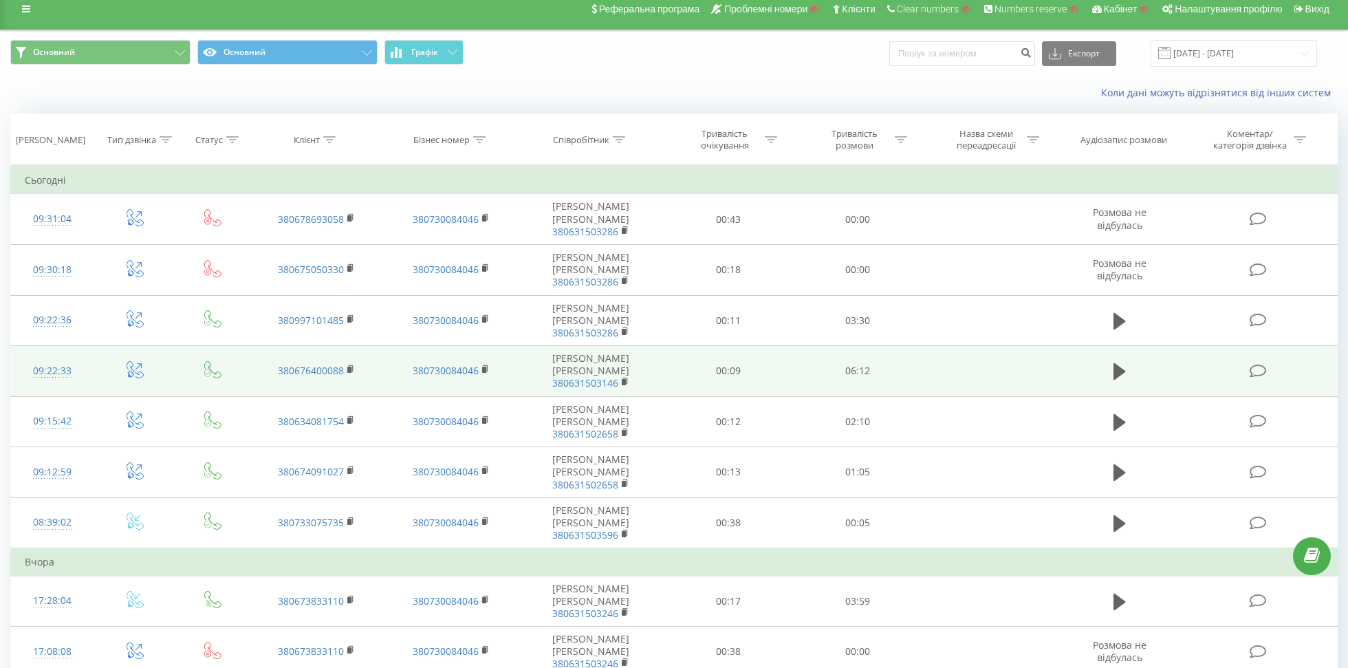
scroll to position [14, 0]
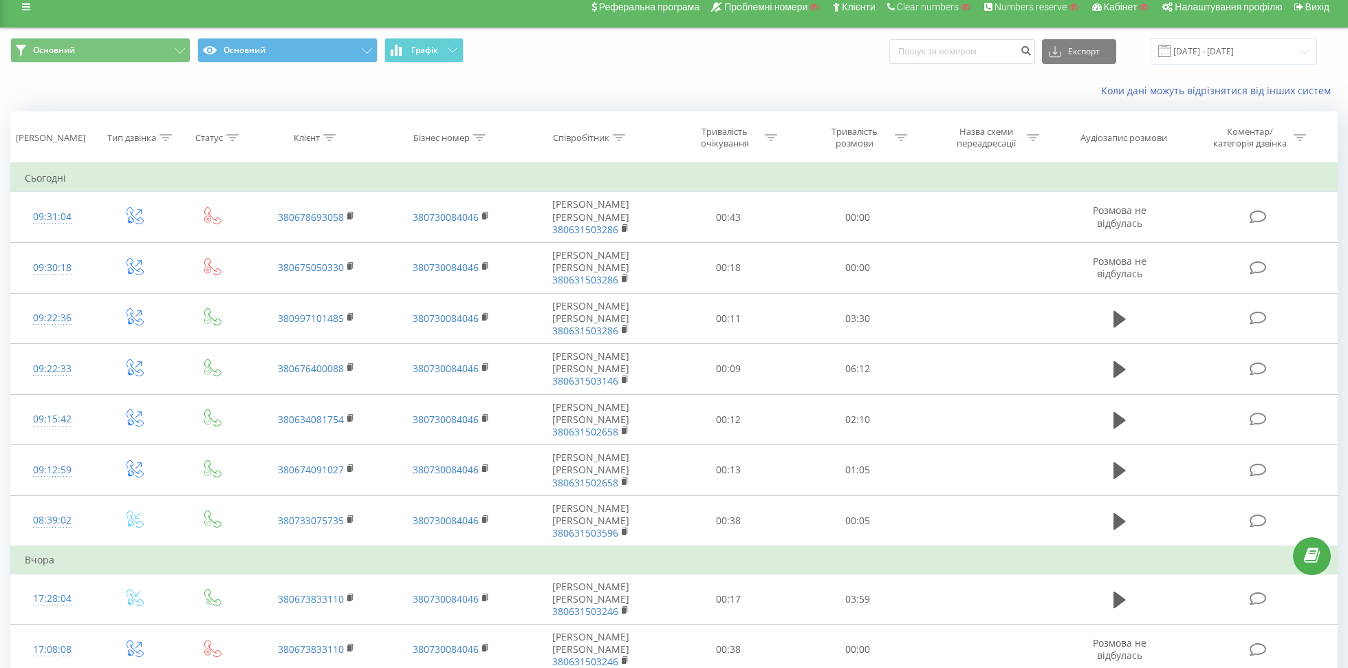
click at [473, 133] on div at bounding box center [479, 138] width 12 height 12
click at [422, 237] on input "text" at bounding box center [451, 236] width 121 height 24
paste input "380631502924"
type input "380631502924"
click at [479, 266] on span "OK" at bounding box center [480, 262] width 39 height 21
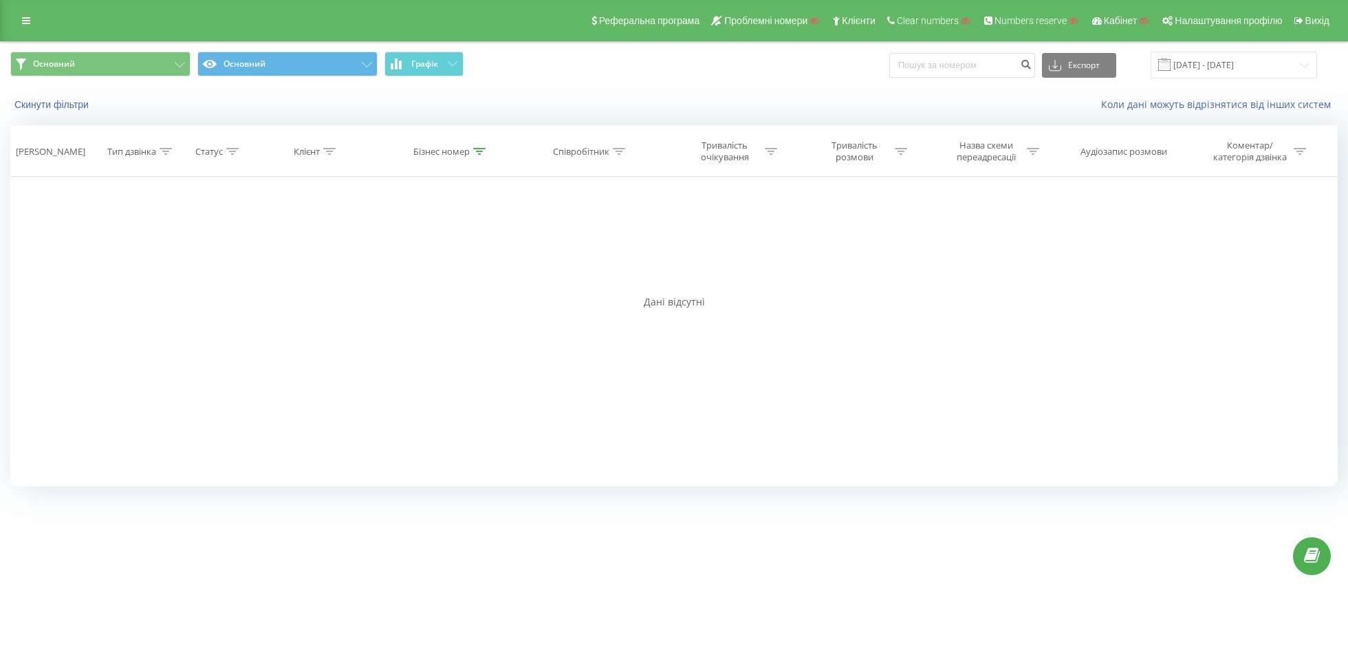
click at [477, 148] on icon at bounding box center [479, 151] width 12 height 7
click at [412, 272] on button "Скасувати" at bounding box center [420, 277] width 58 height 17
